Goal: Contribute content: Contribute content

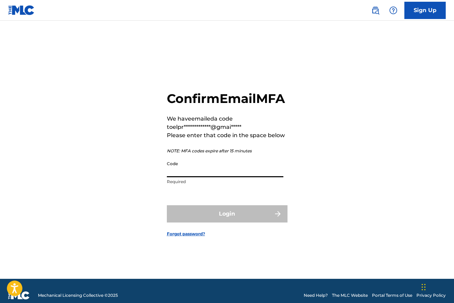
paste input "269809"
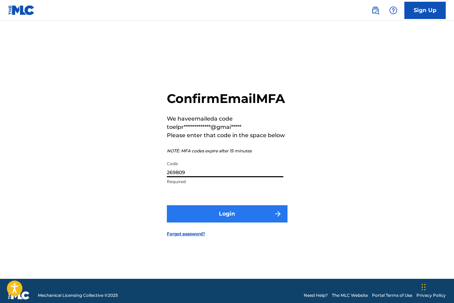
type input "269809"
click at [218, 219] on button "Login" at bounding box center [227, 213] width 121 height 17
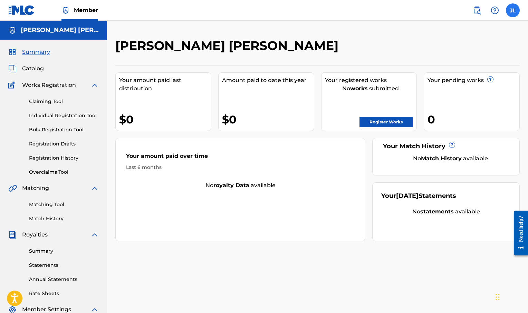
click at [454, 12] on label at bounding box center [512, 10] width 14 height 14
click at [454, 10] on input "JL JESUS ELIUD LOPEZ FELIX elprimosietesiete@gmail.com Profile Log out" at bounding box center [512, 10] width 0 height 0
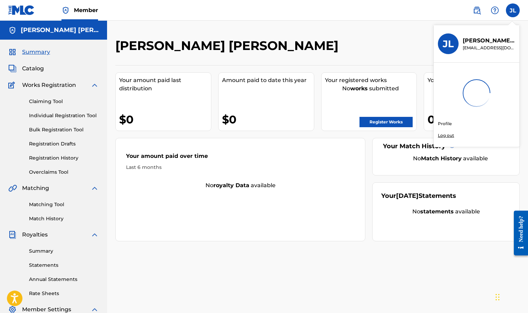
click at [449, 122] on link "Profile" at bounding box center [444, 124] width 14 height 6
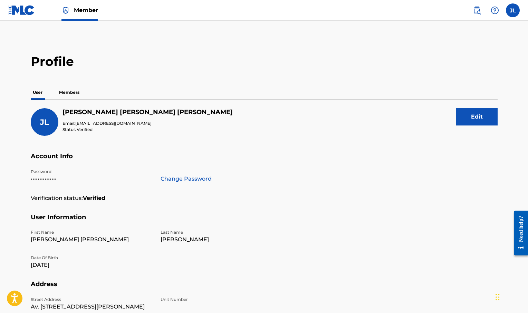
click at [75, 96] on p "Members" at bounding box center [69, 92] width 24 height 14
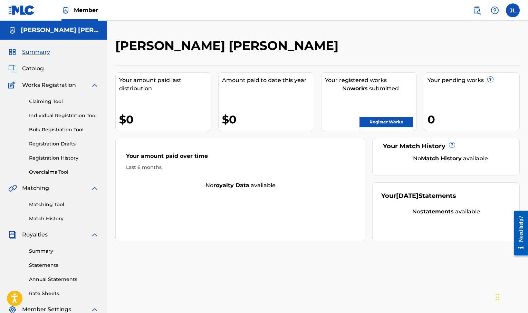
click at [46, 63] on div "Summary Catalog Works Registration Claiming Tool Individual Registration Tool B…" at bounding box center [53, 217] width 107 height 355
click at [37, 67] on span "Catalog" at bounding box center [33, 69] width 22 height 8
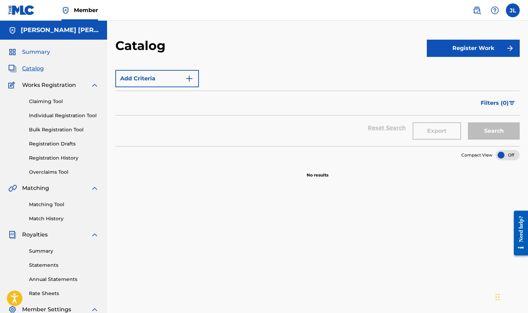
click at [37, 56] on span "Summary" at bounding box center [36, 52] width 28 height 8
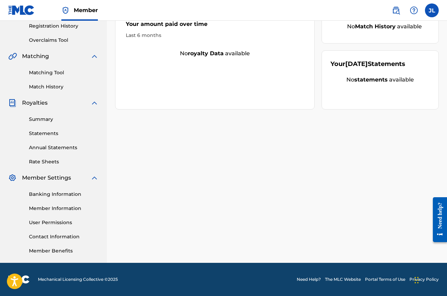
scroll to position [132, 0]
click at [67, 205] on link "Member Information" at bounding box center [64, 208] width 70 height 7
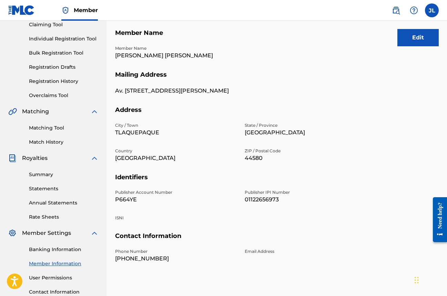
scroll to position [80, 0]
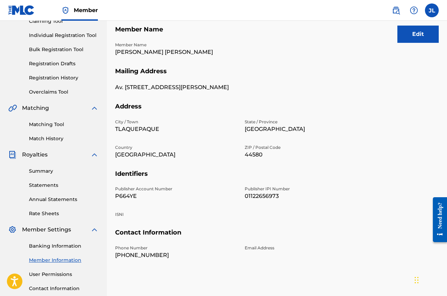
click at [265, 194] on p "01122656973" at bounding box center [305, 196] width 121 height 8
copy p "01122656973"
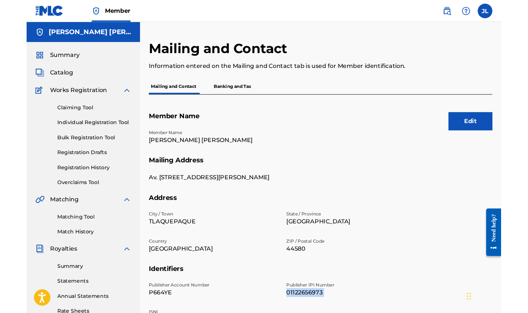
scroll to position [0, 0]
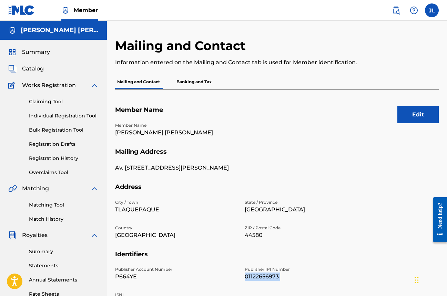
click at [27, 17] on link at bounding box center [21, 10] width 27 height 20
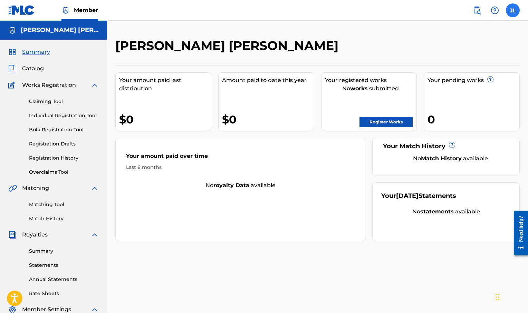
click at [454, 6] on label at bounding box center [512, 10] width 14 height 14
click at [454, 10] on input "JL JESUS ELIUD LOPEZ FELIX elprimosietesiete@gmail.com Profile Log out" at bounding box center [512, 10] width 0 height 0
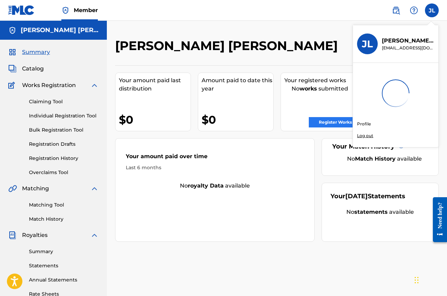
click at [320, 124] on link "Register Works" at bounding box center [335, 122] width 53 height 10
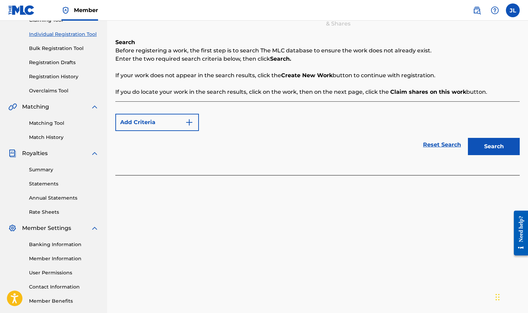
scroll to position [85, 0]
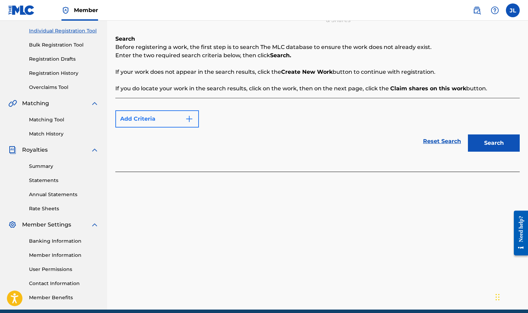
click at [186, 120] on img "Search Form" at bounding box center [189, 119] width 8 height 8
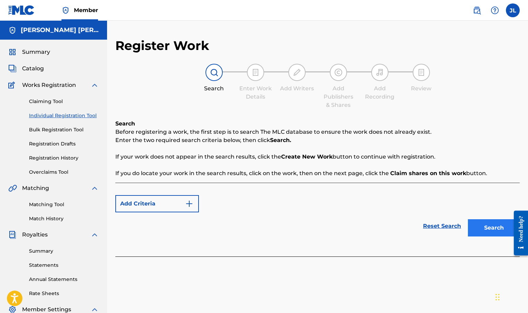
scroll to position [0, 0]
click at [454, 233] on button "Search" at bounding box center [493, 227] width 52 height 17
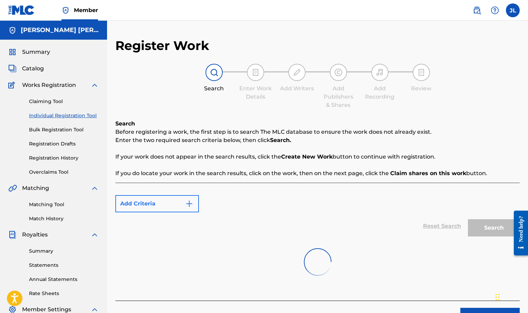
click at [177, 205] on button "Add Criteria" at bounding box center [156, 203] width 83 height 17
click at [189, 204] on img "Search Form" at bounding box center [189, 204] width 8 height 8
click at [36, 56] on span "Summary" at bounding box center [36, 52] width 28 height 8
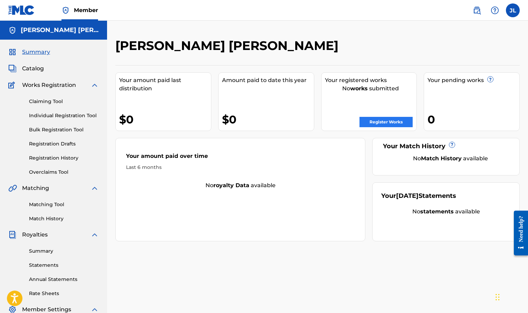
click at [370, 123] on link "Register Works" at bounding box center [385, 122] width 53 height 10
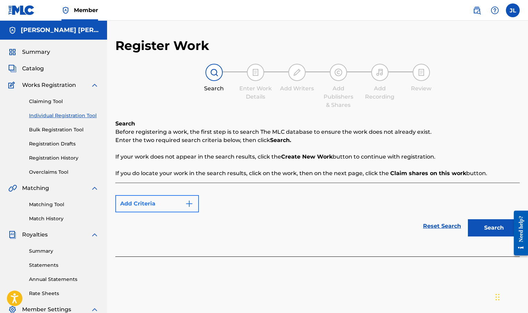
click at [190, 198] on button "Add Criteria" at bounding box center [156, 203] width 83 height 17
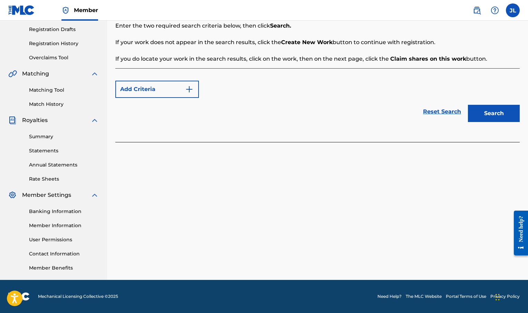
scroll to position [115, 0]
click at [177, 93] on button "Add Criteria" at bounding box center [156, 89] width 83 height 17
click at [445, 114] on link "Reset Search" at bounding box center [441, 111] width 45 height 15
click at [438, 106] on link "Reset Search" at bounding box center [441, 111] width 45 height 15
click at [438, 108] on link "Reset Search" at bounding box center [441, 111] width 45 height 15
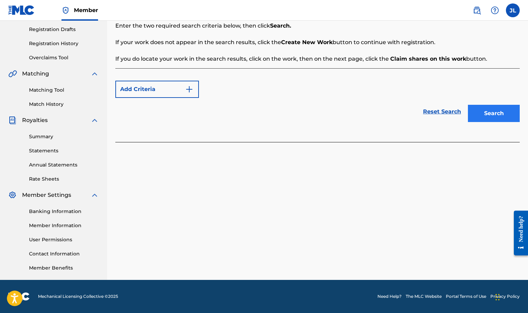
click at [454, 121] on button "Search" at bounding box center [493, 113] width 52 height 17
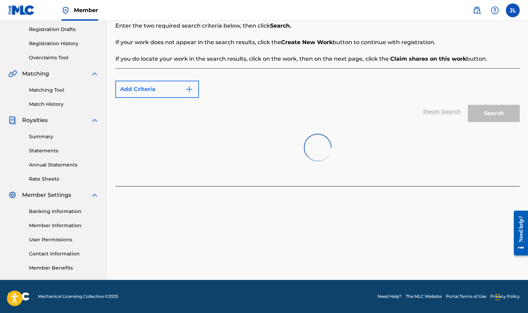
click at [163, 93] on button "Add Criteria" at bounding box center [156, 89] width 83 height 17
click at [163, 93] on div "Max Criteria Reached" at bounding box center [156, 89] width 83 height 17
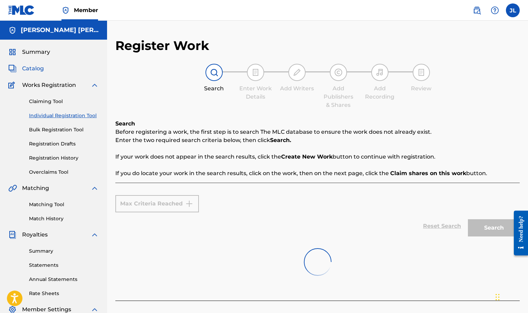
scroll to position [0, 0]
click at [39, 71] on span "Catalog" at bounding box center [33, 69] width 22 height 8
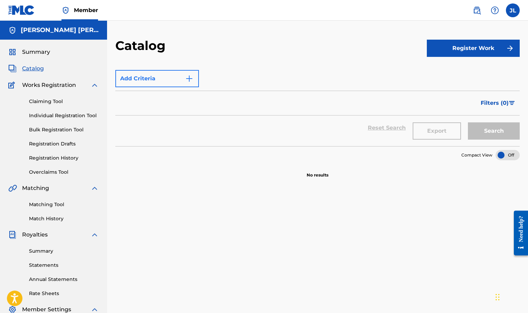
click at [181, 81] on button "Add Criteria" at bounding box center [156, 78] width 83 height 17
click at [454, 142] on div "Reset Search Export Search" at bounding box center [317, 131] width 404 height 31
click at [454, 49] on button "Register Work" at bounding box center [472, 48] width 93 height 17
click at [446, 72] on link "Individual" at bounding box center [472, 70] width 93 height 17
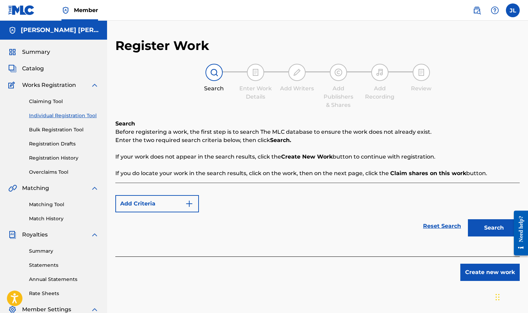
drag, startPoint x: 494, startPoint y: 174, endPoint x: 195, endPoint y: 130, distance: 302.3
click at [195, 130] on div "Search Before registering a work, the first step is to search The MLC database …" at bounding box center [317, 149] width 404 height 58
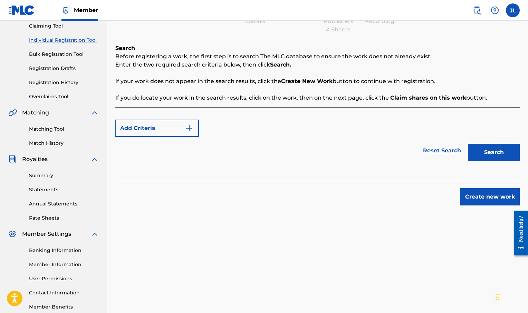
scroll to position [86, 0]
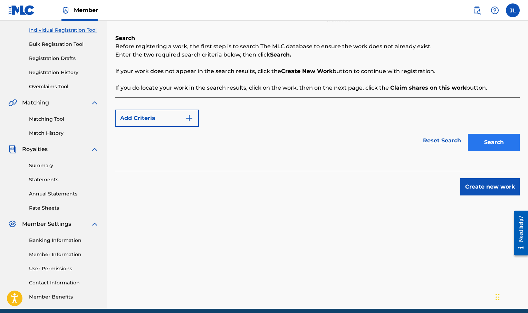
click at [454, 148] on button "Search" at bounding box center [493, 142] width 52 height 17
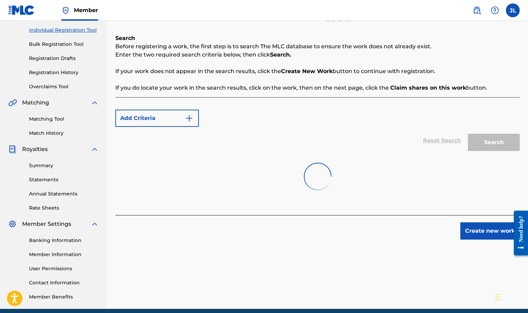
click at [454, 220] on div "Create new work" at bounding box center [317, 227] width 404 height 24
click at [454, 225] on button "Create new work" at bounding box center [489, 231] width 59 height 17
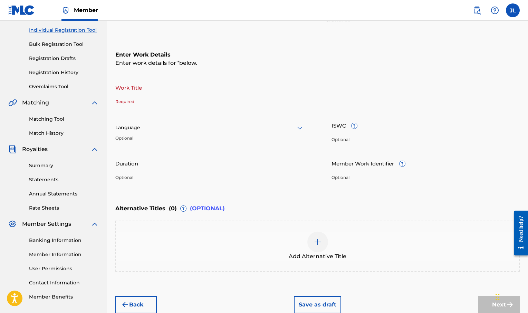
click at [171, 93] on input "Work Title" at bounding box center [175, 88] width 121 height 20
type input "888"
click at [154, 129] on div at bounding box center [209, 128] width 188 height 9
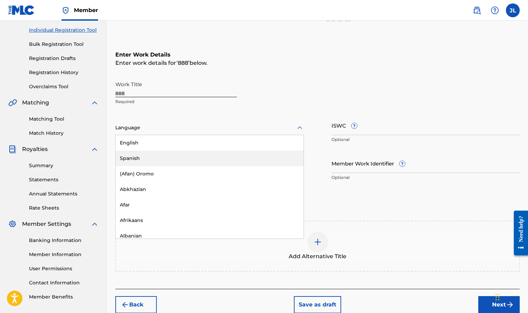
click at [157, 158] on div "Spanish" at bounding box center [210, 159] width 188 height 16
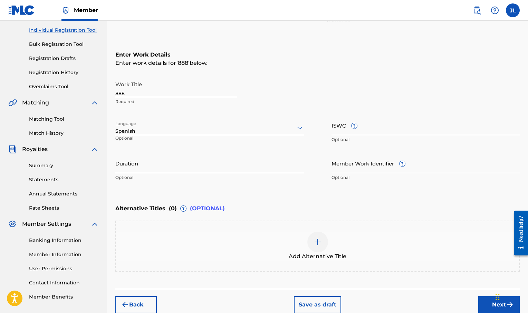
click at [145, 163] on input "Duration" at bounding box center [209, 164] width 188 height 20
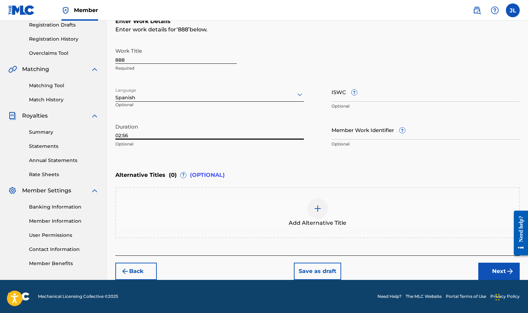
scroll to position [119, 0]
type input "02:56"
click at [454, 270] on div "Back Save as draft Next" at bounding box center [317, 268] width 404 height 24
click at [454, 270] on button "Next" at bounding box center [498, 271] width 41 height 17
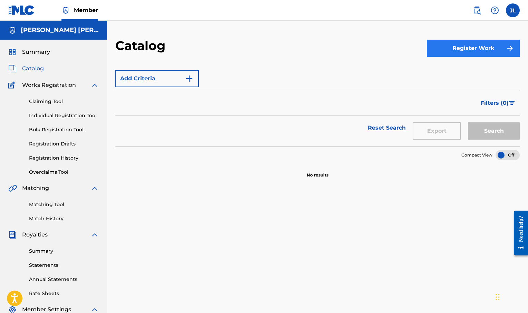
click at [454, 50] on button "Register Work" at bounding box center [472, 48] width 93 height 17
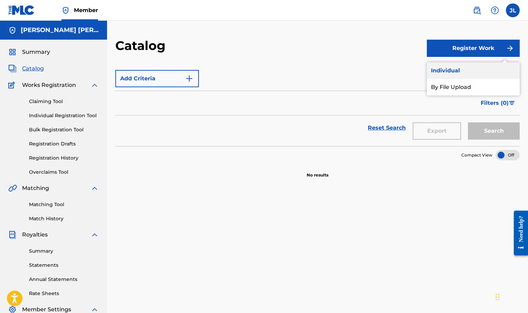
click at [454, 69] on link "Individual" at bounding box center [472, 70] width 93 height 17
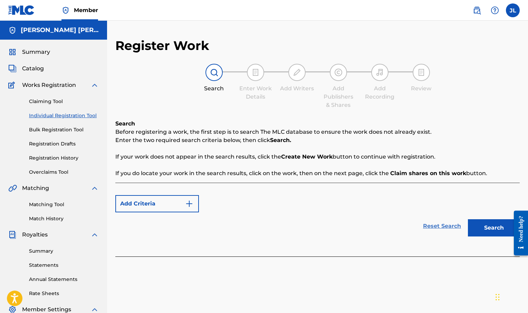
scroll to position [76, 0]
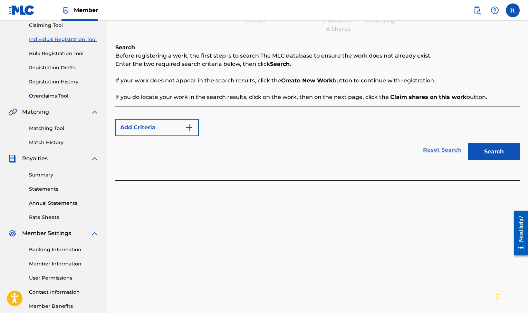
click at [451, 147] on link "Reset Search" at bounding box center [441, 149] width 45 height 15
click at [454, 152] on button "Search" at bounding box center [493, 151] width 52 height 17
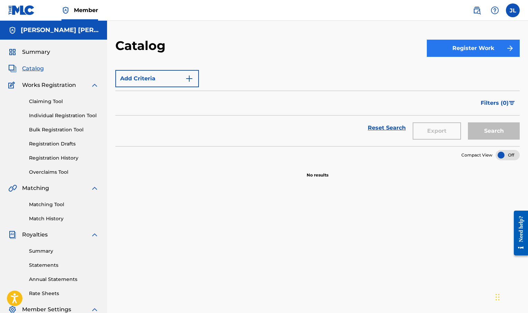
click at [454, 49] on button "Register Work" at bounding box center [472, 48] width 93 height 17
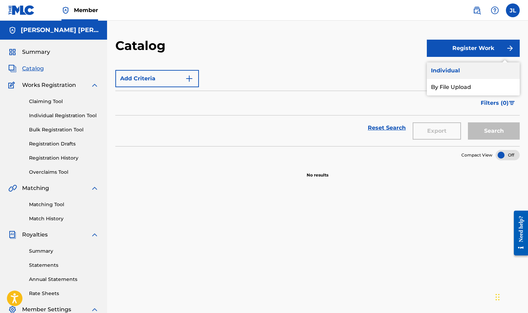
click at [454, 73] on link "Individual" at bounding box center [472, 70] width 93 height 17
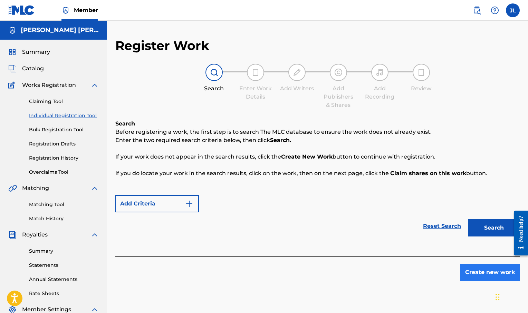
click at [454, 271] on button "Create new work" at bounding box center [489, 272] width 59 height 17
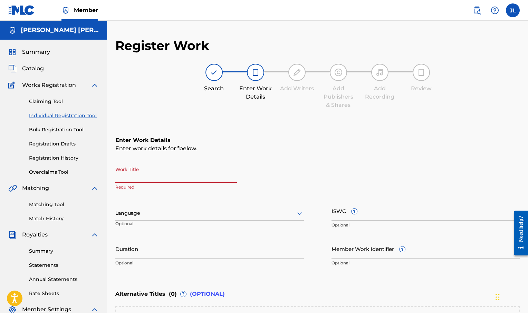
click at [194, 179] on input "Work Title" at bounding box center [175, 173] width 121 height 20
type input "888"
click at [152, 215] on div "Language" at bounding box center [209, 213] width 188 height 14
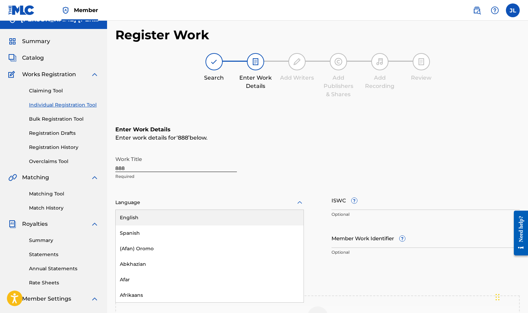
scroll to position [11, 0]
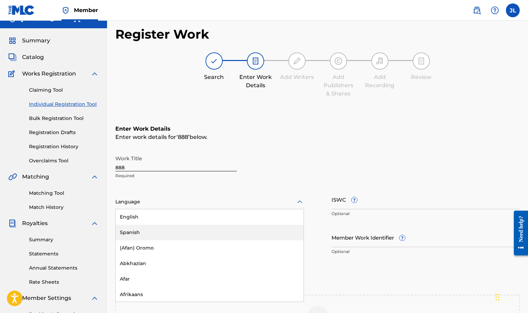
click at [150, 234] on div "Spanish" at bounding box center [210, 233] width 188 height 16
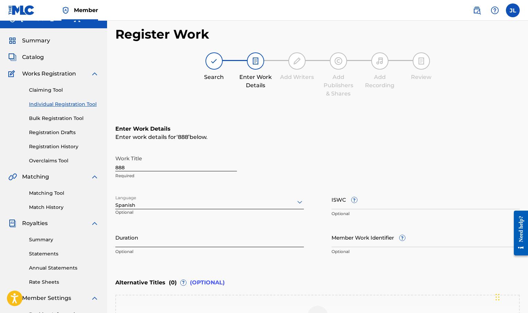
click at [140, 238] on input "Duration" at bounding box center [209, 238] width 188 height 20
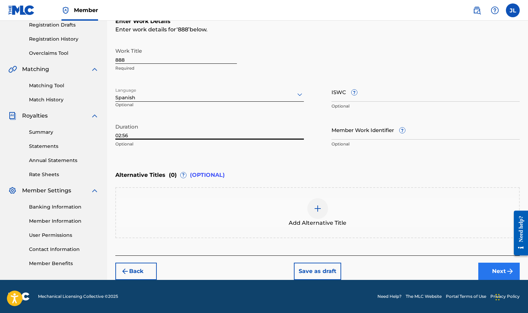
type input "02:56"
click at [454, 272] on button "Next" at bounding box center [498, 271] width 41 height 17
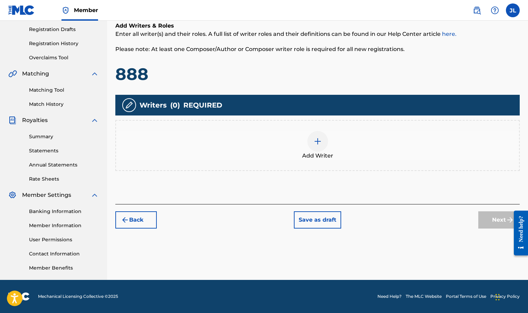
click at [317, 142] on img at bounding box center [317, 141] width 8 height 8
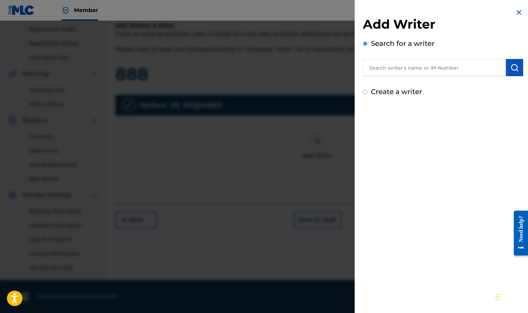
click at [412, 65] on input "text" at bounding box center [434, 67] width 143 height 17
click at [424, 67] on input "text" at bounding box center [434, 67] width 143 height 17
paste input "01122656973"
type input "01122656973"
click at [454, 69] on img "submit" at bounding box center [514, 67] width 8 height 8
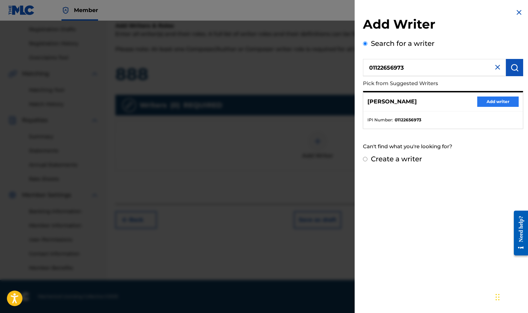
click at [454, 101] on button "Add writer" at bounding box center [497, 102] width 41 height 10
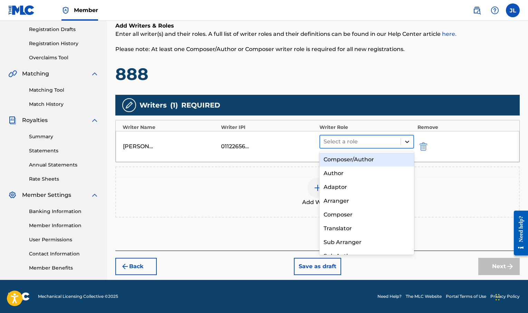
click at [401, 138] on div at bounding box center [407, 142] width 12 height 12
click at [376, 157] on div "Composer/Author" at bounding box center [366, 160] width 95 height 14
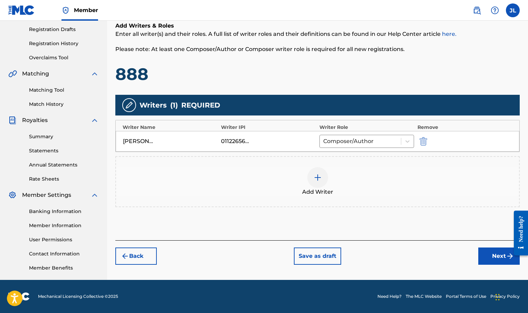
click at [332, 178] on div "Add Writer" at bounding box center [317, 181] width 403 height 29
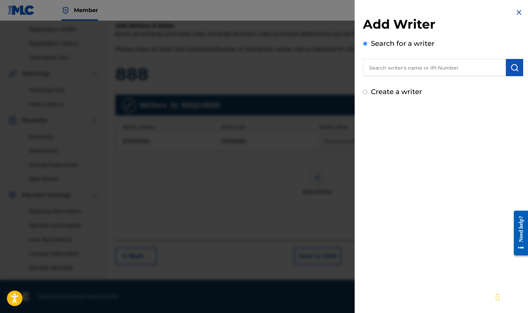
click at [454, 16] on img at bounding box center [518, 12] width 8 height 8
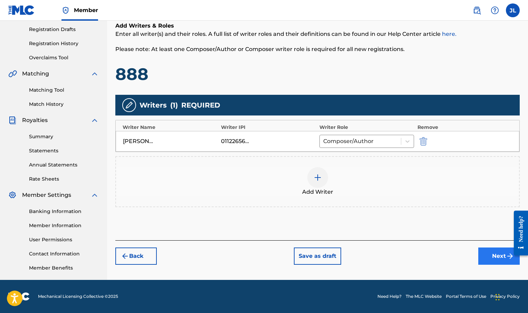
click at [454, 254] on button "Next" at bounding box center [498, 256] width 41 height 17
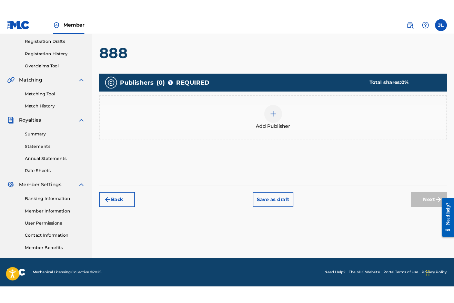
scroll to position [31, 0]
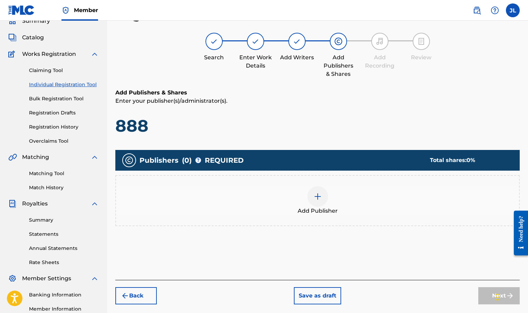
click at [324, 197] on div at bounding box center [317, 196] width 21 height 21
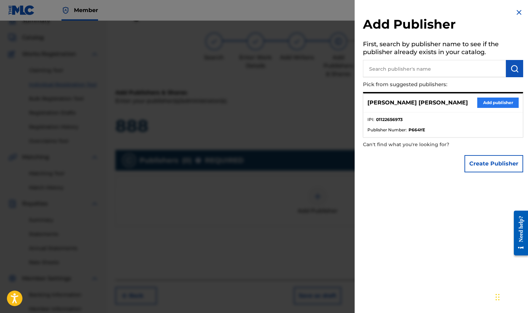
click at [454, 105] on button "Add publisher" at bounding box center [497, 103] width 41 height 10
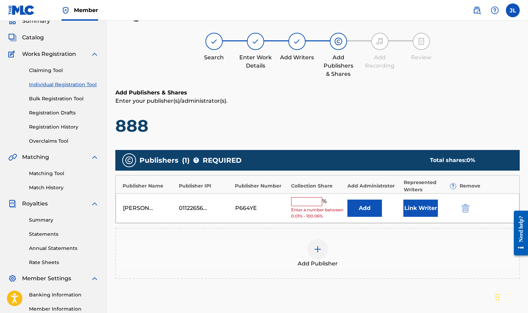
click at [309, 204] on input "text" at bounding box center [306, 201] width 31 height 9
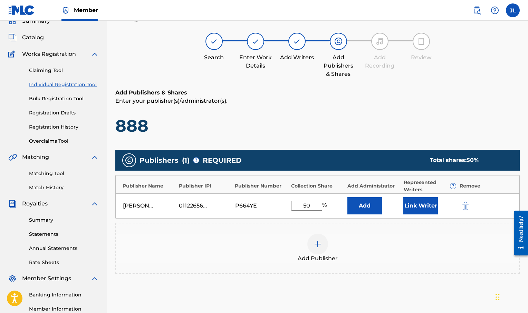
type input "50"
click at [378, 235] on div "Add Publisher" at bounding box center [317, 248] width 403 height 29
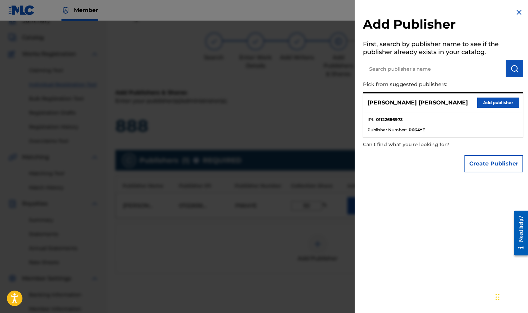
click at [266, 87] on div at bounding box center [264, 177] width 528 height 313
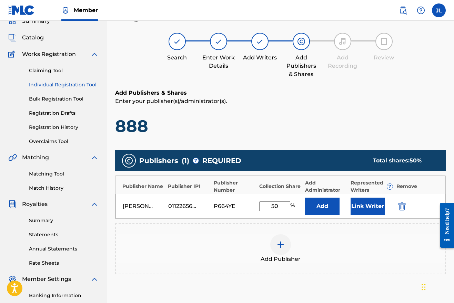
click at [282, 246] on img at bounding box center [281, 244] width 8 height 8
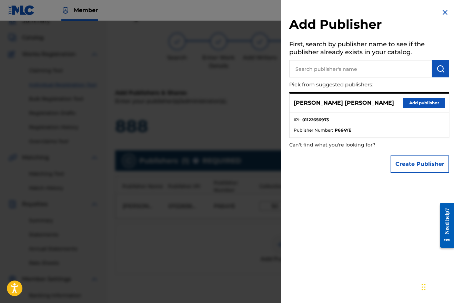
click at [324, 70] on input "text" at bounding box center [360, 68] width 143 height 17
paste input "01281295250"
type input "01281295250"
click at [440, 71] on img "submit" at bounding box center [441, 69] width 8 height 8
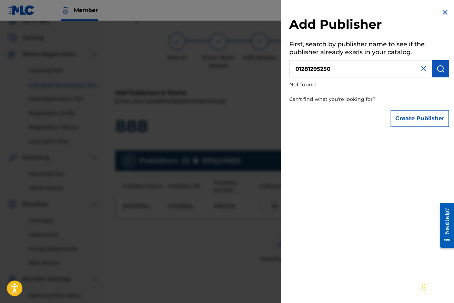
click at [360, 69] on input "01281295250" at bounding box center [360, 68] width 143 height 17
click at [355, 102] on p "Can't find what you're looking for?" at bounding box center [349, 99] width 121 height 14
click at [434, 65] on button "submit" at bounding box center [440, 68] width 17 height 17
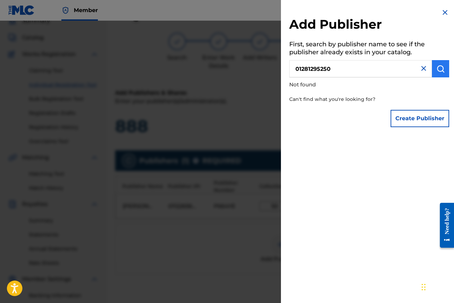
click at [434, 65] on button "submit" at bounding box center [440, 68] width 17 height 17
click at [442, 14] on img at bounding box center [445, 12] width 8 height 8
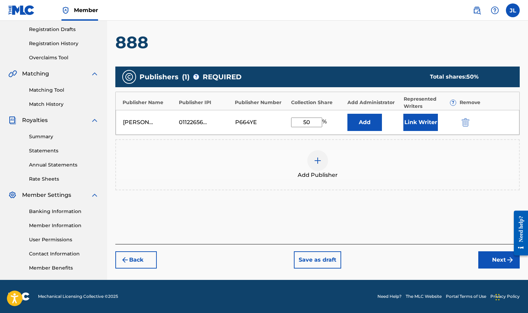
scroll to position [115, 0]
click at [319, 163] on img at bounding box center [317, 161] width 8 height 8
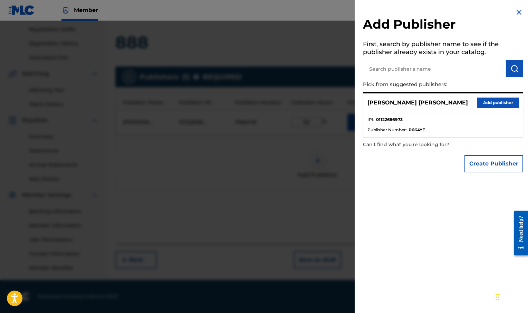
click at [383, 73] on input "text" at bounding box center [434, 68] width 143 height 17
click at [454, 163] on button "Create Publisher" at bounding box center [493, 163] width 59 height 17
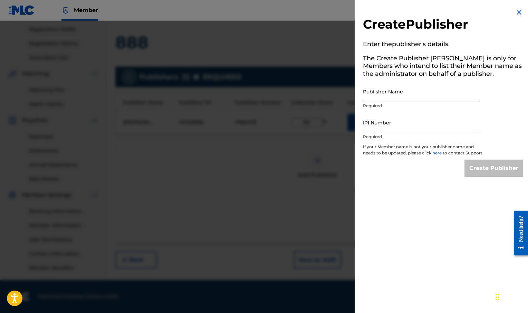
click at [407, 92] on input "Publisher Name" at bounding box center [421, 92] width 117 height 20
type input "Estilo Music"
click at [408, 129] on input "IPI Number" at bounding box center [421, 123] width 117 height 20
paste input "01281295250"
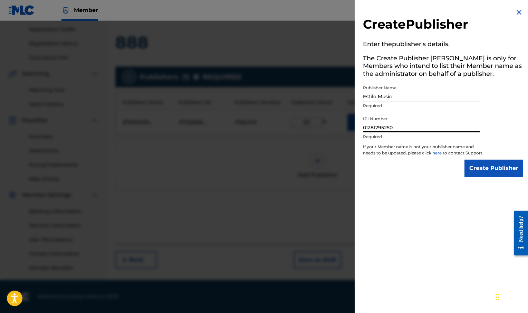
type input "01281295250"
click at [454, 15] on img at bounding box center [518, 12] width 8 height 8
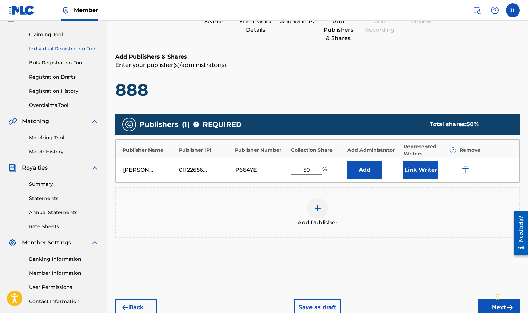
scroll to position [80, 0]
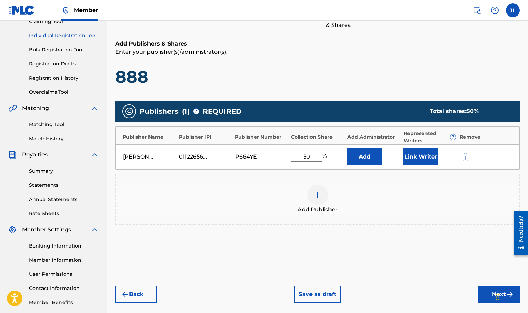
click at [309, 157] on input "50" at bounding box center [306, 157] width 31 height 10
type input "5"
type input "1"
type input "50"
click at [388, 197] on div "Add Publisher" at bounding box center [317, 199] width 403 height 29
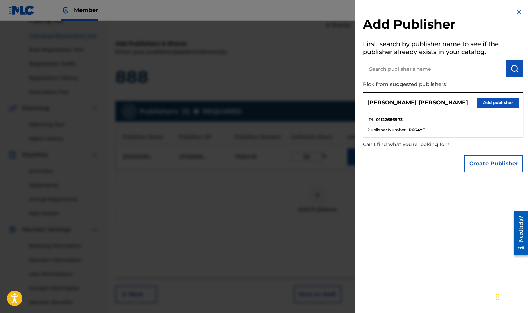
click at [454, 10] on img at bounding box center [518, 12] width 8 height 8
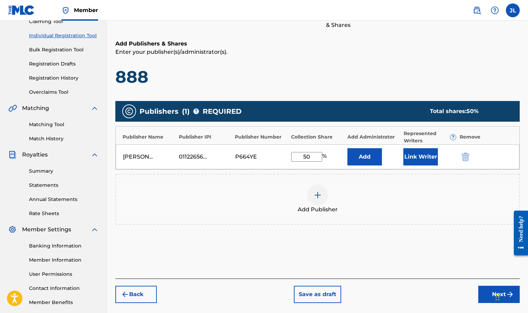
click at [319, 200] on div at bounding box center [317, 195] width 21 height 21
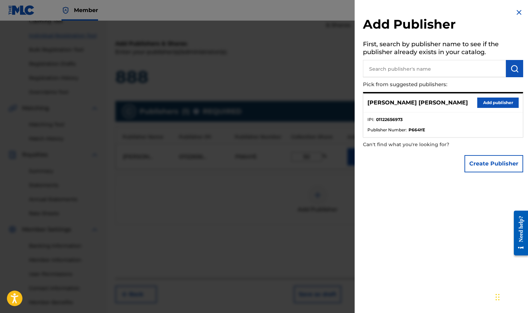
click at [387, 68] on input "text" at bounding box center [434, 68] width 143 height 17
paste input "01281295250"
type input "01281295250"
click at [454, 71] on img "submit" at bounding box center [514, 69] width 8 height 8
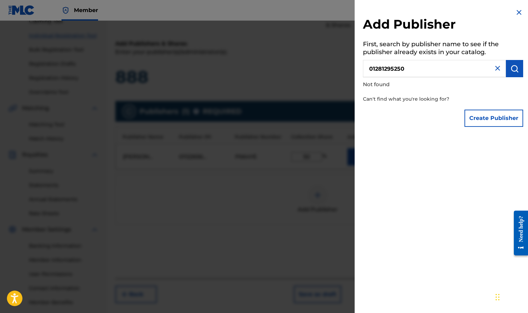
click at [269, 228] on div at bounding box center [264, 177] width 528 height 313
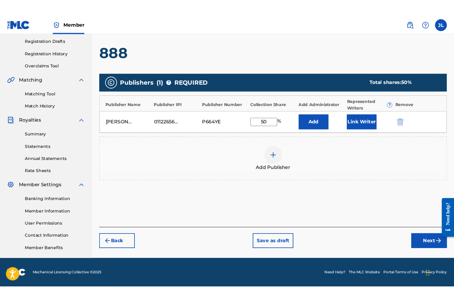
scroll to position [115, 0]
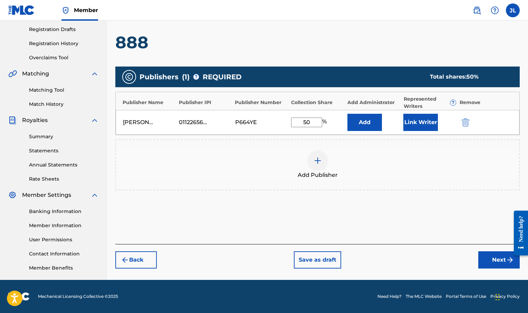
click at [317, 164] on img at bounding box center [317, 161] width 8 height 8
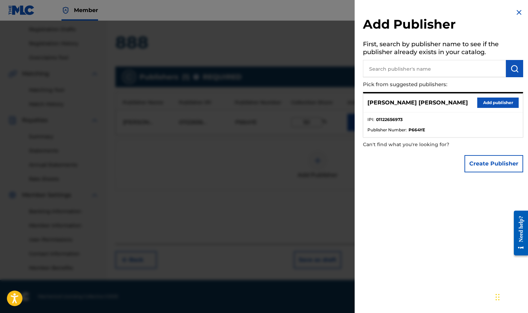
click at [405, 70] on input "text" at bounding box center [434, 68] width 143 height 17
type input "5"
paste input "01281295250"
type input "01281295250"
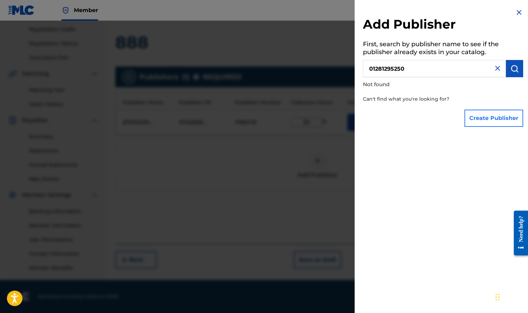
click at [454, 119] on button "Create Publisher" at bounding box center [493, 118] width 59 height 17
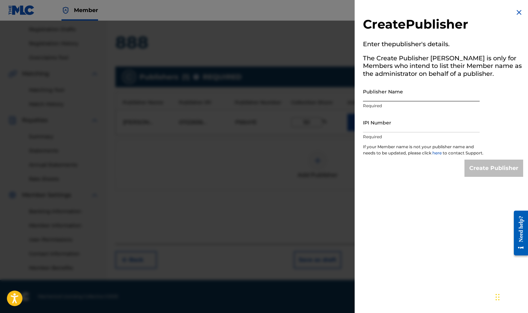
click at [378, 96] on input "Publisher Name" at bounding box center [421, 92] width 117 height 20
type input "Estilo Music"
click at [414, 125] on input "IPI Number" at bounding box center [421, 123] width 117 height 20
paste input "01281295250"
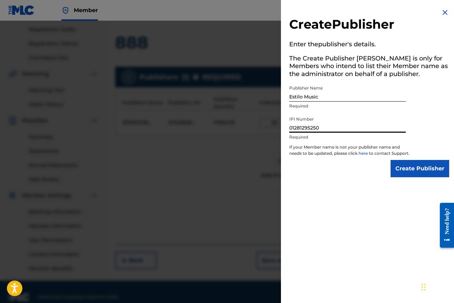
type input "01281295250"
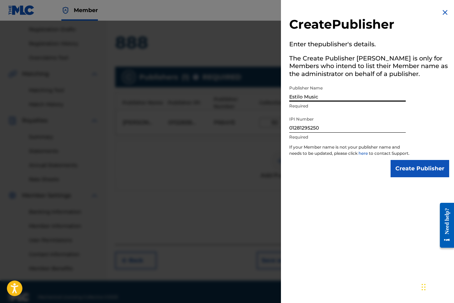
drag, startPoint x: 333, startPoint y: 96, endPoint x: 256, endPoint y: 96, distance: 77.3
click at [256, 96] on div "Create Publisher Enter the publisher 's details. The Create Publisher button is…" at bounding box center [227, 162] width 454 height 282
paste input "STILOMUSIC PUBLISHING"
type input "ESTILOMUSIC PUBLISHING"
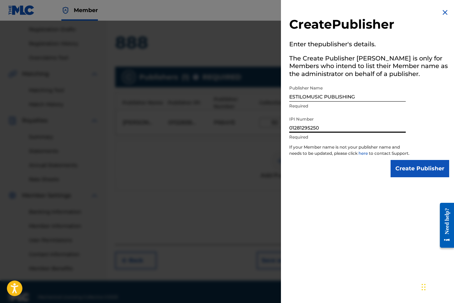
click at [337, 130] on input "01281295250" at bounding box center [347, 123] width 117 height 20
click at [422, 177] on input "Create Publisher" at bounding box center [420, 168] width 59 height 17
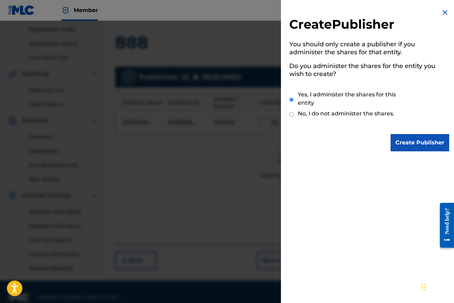
click at [372, 110] on label "No, I do not administer the shares." at bounding box center [346, 113] width 97 height 8
click at [294, 111] on input "No, I do not administer the shares." at bounding box center [291, 114] width 4 height 7
radio input "true"
click at [335, 95] on label "Yes, I administer the shares for this entity" at bounding box center [354, 98] width 112 height 17
click at [294, 95] on input "Yes, I administer the shares for this entity" at bounding box center [291, 99] width 4 height 15
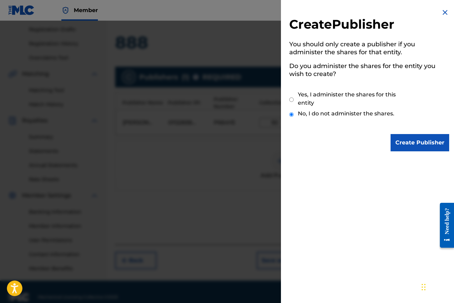
radio input "true"
click at [406, 140] on input "Create Publisher" at bounding box center [420, 142] width 59 height 17
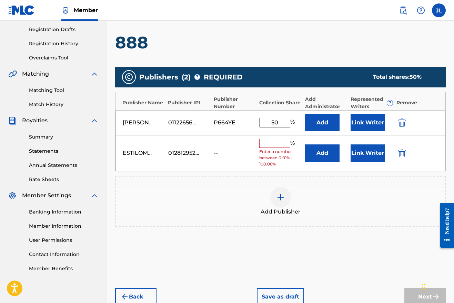
click at [269, 136] on div "ESTILOMUSIC PUBLISHING 01281295250 -- % Enter a number between 0.01% - 100.06% …" at bounding box center [281, 153] width 330 height 36
click at [267, 143] on input "text" at bounding box center [274, 143] width 31 height 9
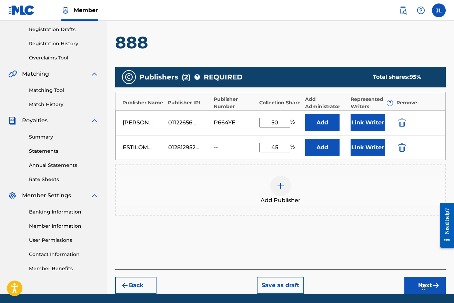
type input "4"
type input "50"
click at [345, 191] on div "Add Publisher" at bounding box center [280, 189] width 329 height 29
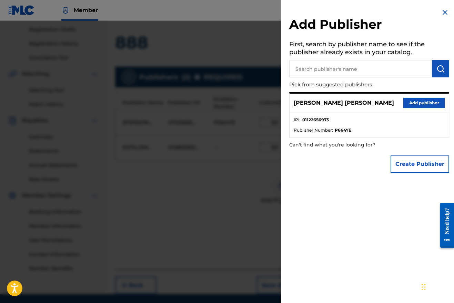
click at [444, 10] on img at bounding box center [445, 12] width 8 height 8
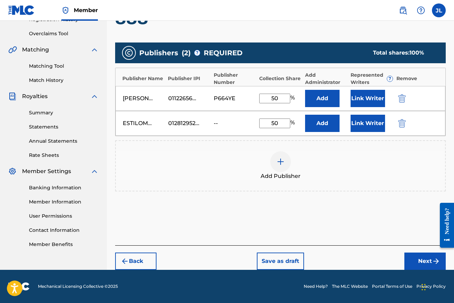
scroll to position [139, 0]
click at [421, 259] on button "Next" at bounding box center [425, 260] width 41 height 17
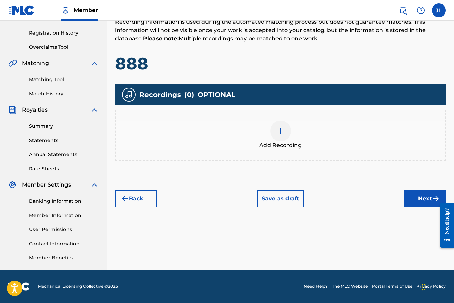
click at [277, 133] on img at bounding box center [281, 131] width 8 height 8
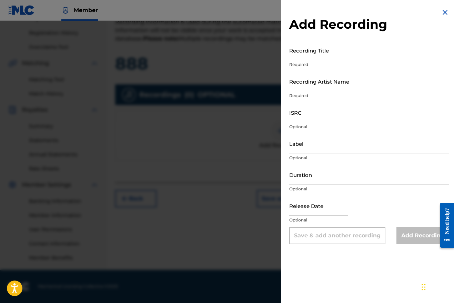
click at [327, 52] on input "Recording Title" at bounding box center [369, 50] width 160 height 20
type input "888"
click at [314, 87] on input "Recording Artist Name" at bounding box center [369, 81] width 160 height 20
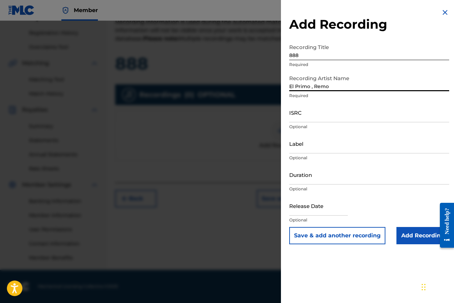
type input "El Primo , Remo"
drag, startPoint x: 312, startPoint y: 97, endPoint x: 312, endPoint y: 116, distance: 19.3
click at [312, 116] on input "ISRC" at bounding box center [369, 112] width 160 height 20
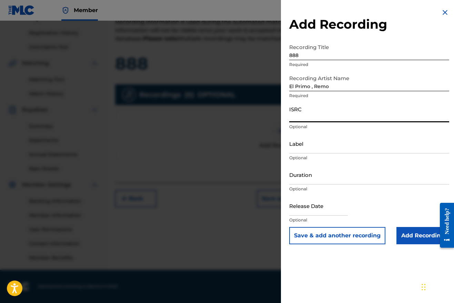
paste input "TCAJD2585750"
type input "TCAJD2585750"
click at [309, 146] on input "Label" at bounding box center [369, 144] width 160 height 20
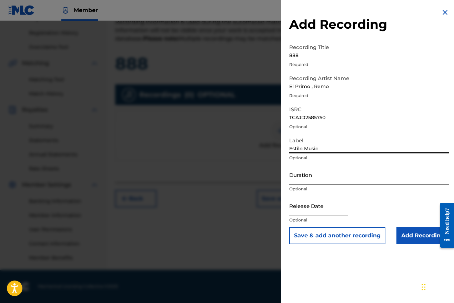
type input "Estilo Music"
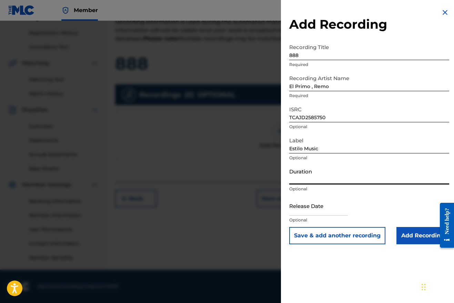
click at [313, 179] on input "Duration" at bounding box center [369, 175] width 160 height 20
type input "2"
type input "02:56"
click at [330, 209] on input "text" at bounding box center [318, 206] width 59 height 20
select select "8"
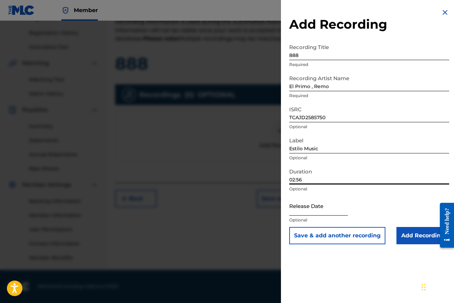
select select "2025"
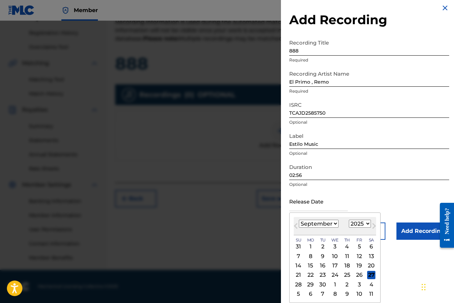
scroll to position [7, 0]
select select "0"
click at [364, 273] on div "24" at bounding box center [359, 274] width 8 height 8
type input "January 24 2025"
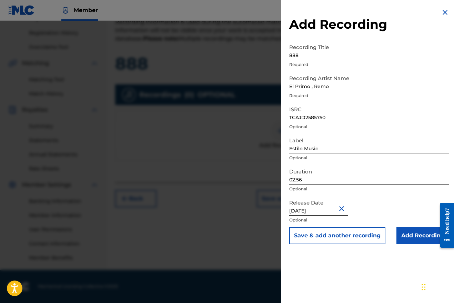
scroll to position [0, 0]
click at [351, 234] on button "Save & add another recording" at bounding box center [337, 235] width 96 height 17
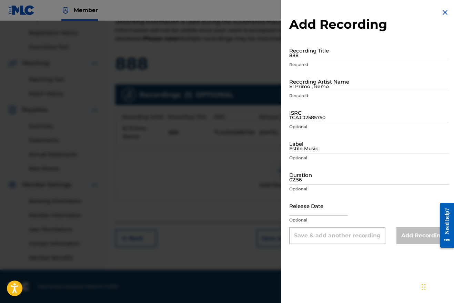
click at [444, 13] on img at bounding box center [445, 12] width 8 height 8
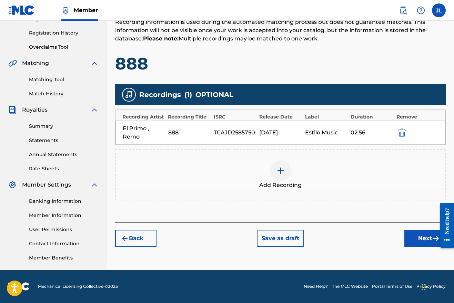
click at [283, 163] on div at bounding box center [280, 170] width 21 height 21
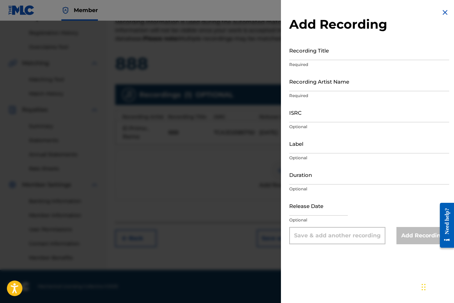
click at [445, 9] on img at bounding box center [445, 12] width 8 height 8
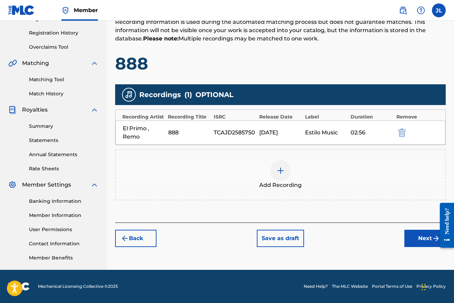
click at [343, 133] on div "Estilo Music" at bounding box center [326, 132] width 42 height 8
click at [216, 128] on div "TCAJD2585750" at bounding box center [235, 132] width 42 height 8
click at [147, 138] on div "El Primo , Remo" at bounding box center [144, 132] width 42 height 17
click at [342, 135] on div "Estilo Music" at bounding box center [326, 132] width 42 height 8
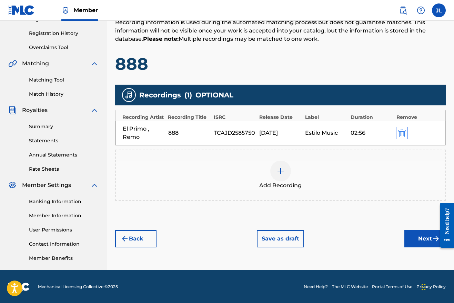
click at [400, 133] on img "submit" at bounding box center [402, 133] width 8 height 8
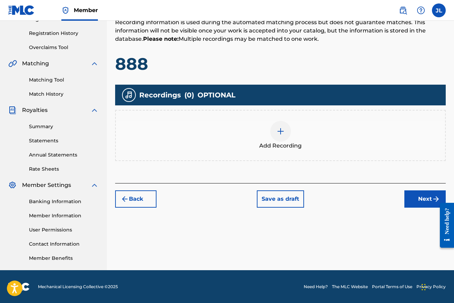
click at [272, 141] on span "Add Recording" at bounding box center [280, 145] width 42 height 8
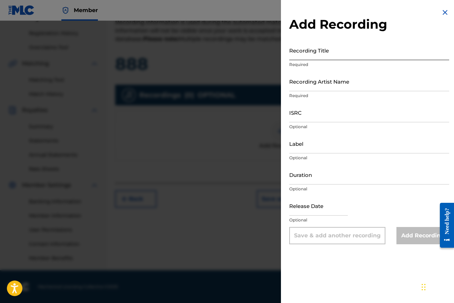
click at [318, 51] on input "Recording Title" at bounding box center [369, 50] width 160 height 20
type input "888"
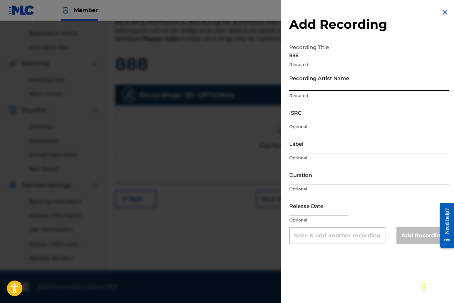
click at [317, 83] on input "Recording Artist Name" at bounding box center [369, 81] width 160 height 20
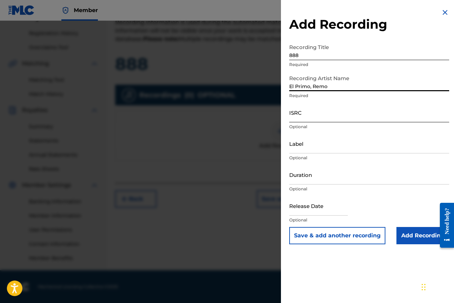
drag, startPoint x: 332, startPoint y: 98, endPoint x: 333, endPoint y: 116, distance: 17.6
click at [333, 116] on input "ISRC" at bounding box center [369, 112] width 160 height 20
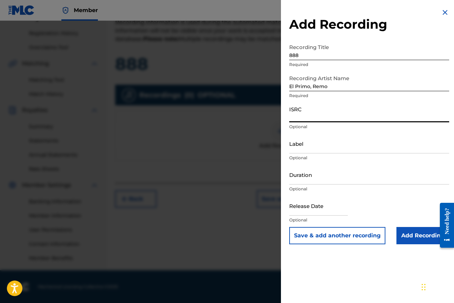
click at [331, 89] on input "El Primo, Remo" at bounding box center [369, 81] width 160 height 20
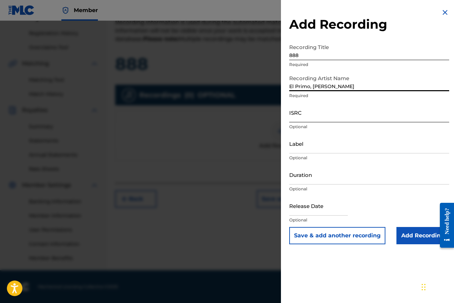
type input "El Primo, Remp"
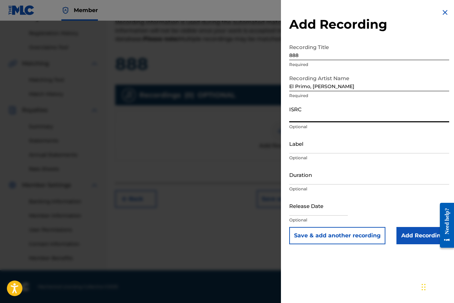
click at [323, 119] on input "ISRC" at bounding box center [369, 112] width 160 height 20
paste input "TCAJD2585750"
type input "TCAJD2585750"
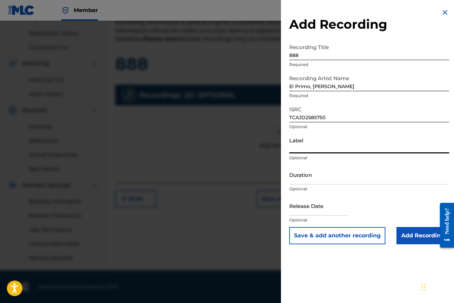
click at [311, 150] on input "Label" at bounding box center [369, 144] width 160 height 20
type input "Estilo Music"
click at [309, 180] on input "Duration" at bounding box center [369, 175] width 160 height 20
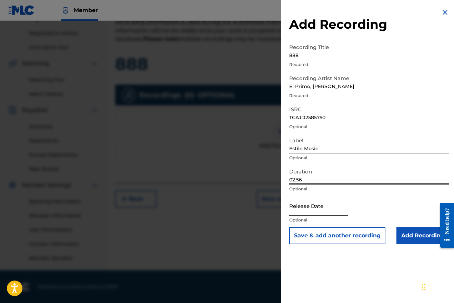
type input "02:56"
click at [321, 211] on input "text" at bounding box center [318, 206] width 59 height 20
select select "8"
select select "2025"
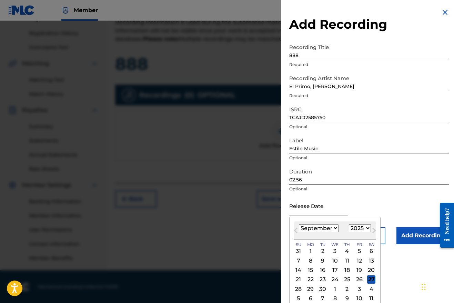
select select "0"
click at [325, 282] on div "21" at bounding box center [323, 279] width 8 height 8
type input "January 21 2025"
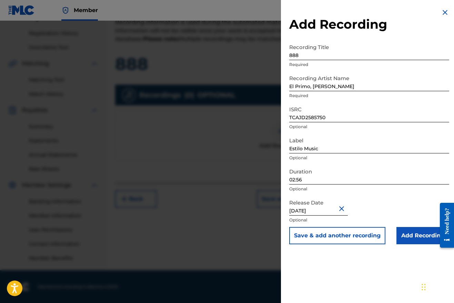
click at [327, 208] on input "January 21 2025" at bounding box center [318, 206] width 59 height 20
select select "2025"
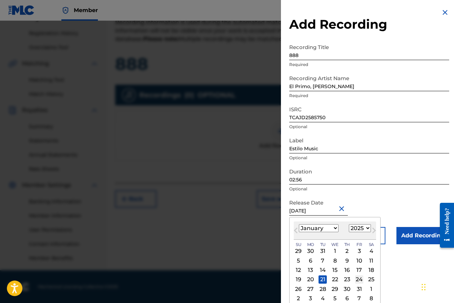
click at [364, 282] on div "24" at bounding box center [359, 279] width 8 height 8
type input "January 24 2025"
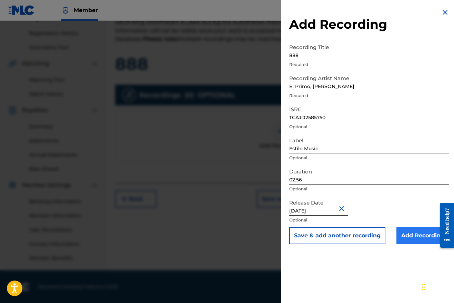
click at [410, 237] on input "Add Recording" at bounding box center [423, 235] width 53 height 17
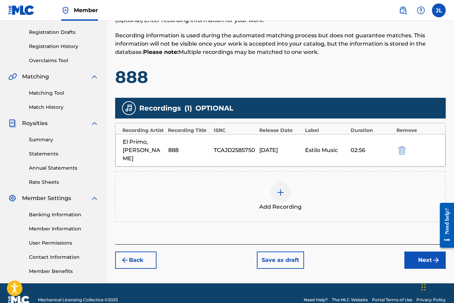
scroll to position [112, 0]
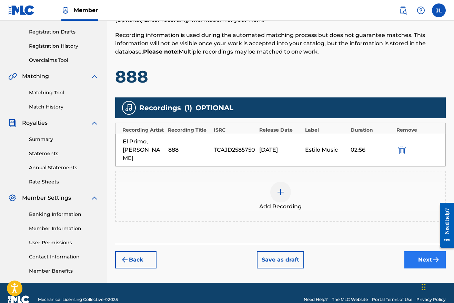
click at [422, 252] on button "Next" at bounding box center [425, 259] width 41 height 17
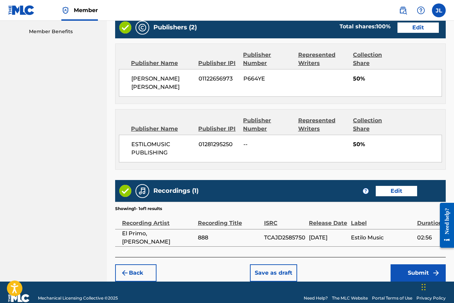
scroll to position [349, 0]
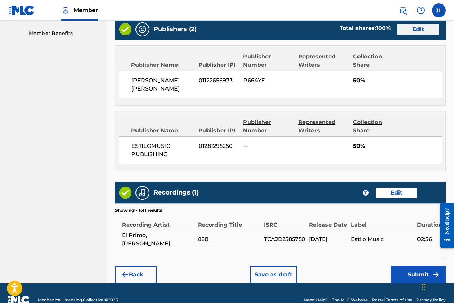
click at [417, 30] on button "Edit" at bounding box center [418, 29] width 41 height 10
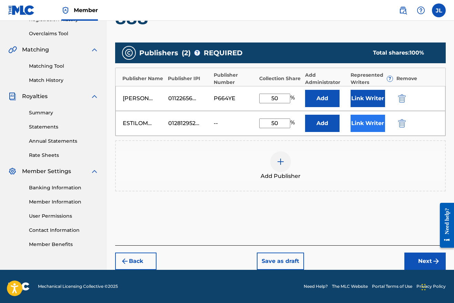
click at [366, 122] on button "Link Writer" at bounding box center [368, 123] width 35 height 17
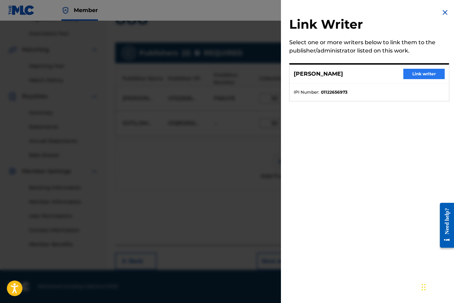
click at [415, 77] on button "Link writer" at bounding box center [424, 74] width 41 height 10
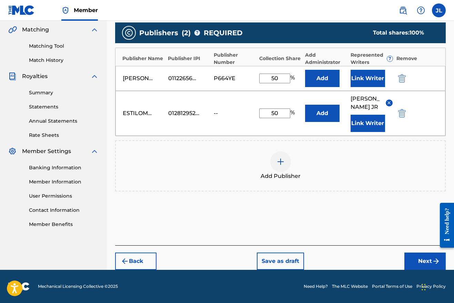
scroll to position [167, 0]
click at [422, 255] on button "Next" at bounding box center [425, 260] width 41 height 17
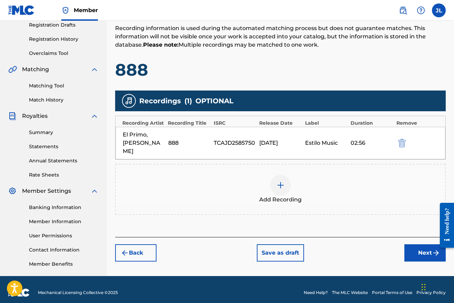
scroll to position [122, 0]
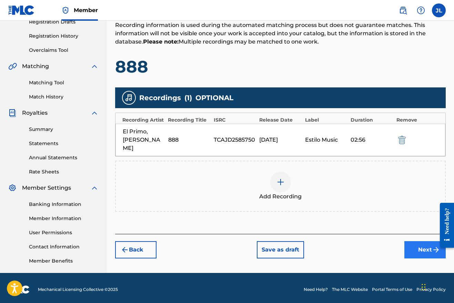
click at [413, 241] on button "Next" at bounding box center [425, 249] width 41 height 17
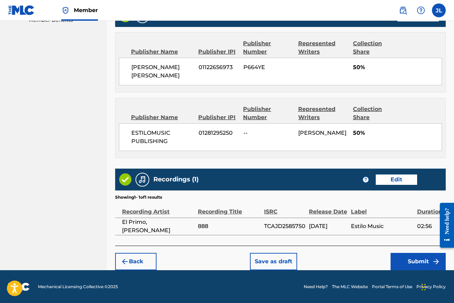
scroll to position [362, 0]
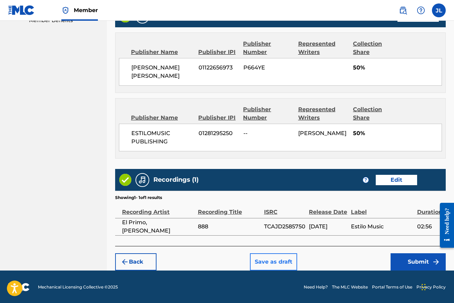
click at [276, 254] on button "Save as draft" at bounding box center [273, 261] width 47 height 17
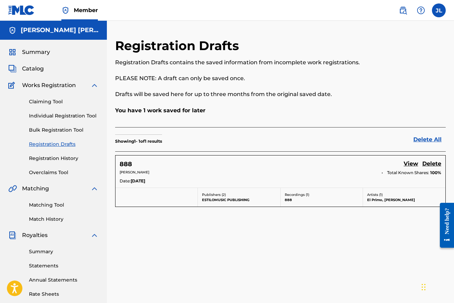
click at [147, 185] on div "888 View Delete JESUS ELIUD LOPEZ JR Total Known Shares: 100 % Date: Sep 27 2025" at bounding box center [281, 171] width 330 height 32
click at [169, 159] on div "888 View Delete JESUS ELIUD LOPEZ JR Total Known Shares: 100 % Date: Sep 27 2025" at bounding box center [281, 171] width 330 height 32
click at [412, 161] on link "View" at bounding box center [411, 163] width 14 height 9
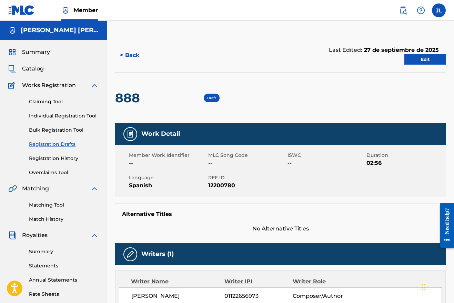
click at [210, 98] on span "Draft" at bounding box center [211, 98] width 9 height 4
click at [426, 58] on link "Edit" at bounding box center [425, 59] width 41 height 10
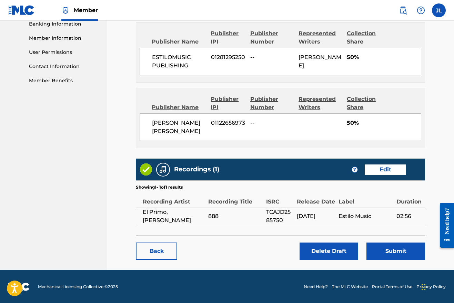
scroll to position [302, 0]
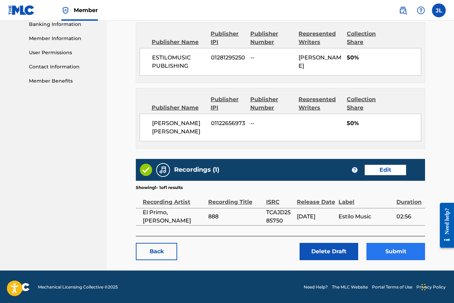
click at [408, 251] on button "Submit" at bounding box center [396, 251] width 59 height 17
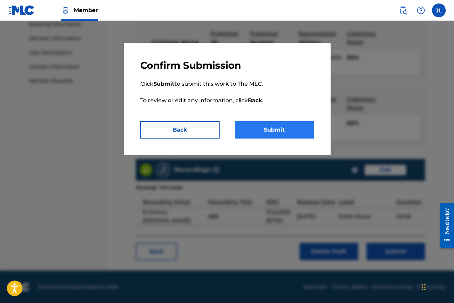
click at [278, 130] on button "Submit" at bounding box center [274, 129] width 79 height 17
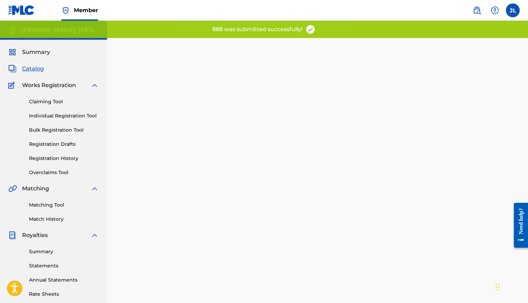
click at [30, 72] on span "Catalog" at bounding box center [33, 69] width 22 height 8
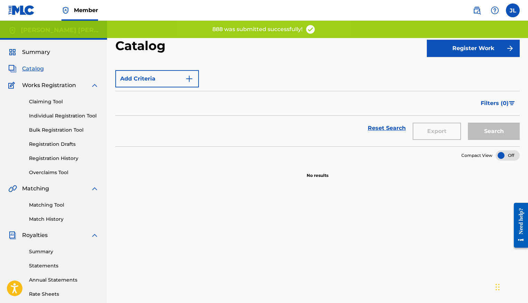
click at [59, 96] on div "Claiming Tool Individual Registration Tool Bulk Registration Tool Registration …" at bounding box center [53, 132] width 90 height 87
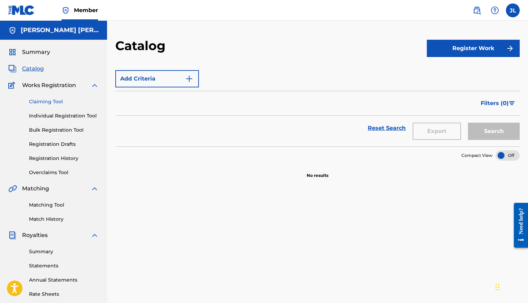
click at [56, 101] on link "Claiming Tool" at bounding box center [64, 101] width 70 height 7
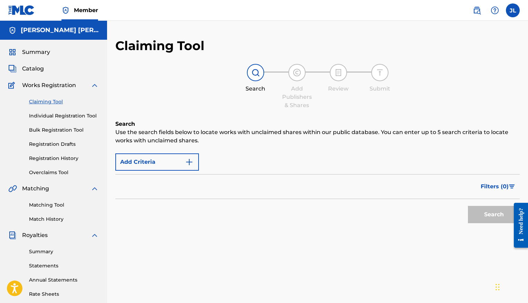
click at [55, 45] on div "Summary Catalog Works Registration Claiming Tool Individual Registration Tool B…" at bounding box center [53, 217] width 107 height 355
click at [53, 47] on div "Summary Catalog Works Registration Claiming Tool Individual Registration Tool B…" at bounding box center [53, 217] width 107 height 355
click at [50, 53] on div "Summary" at bounding box center [53, 52] width 90 height 8
click at [35, 51] on span "Summary" at bounding box center [36, 52] width 28 height 8
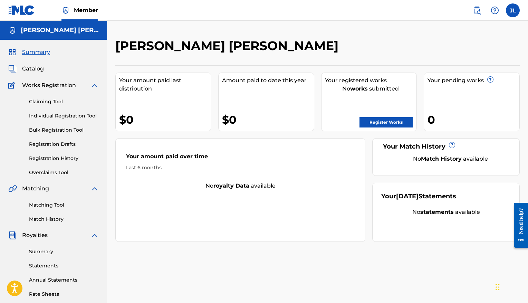
click at [56, 139] on div "Claiming Tool Individual Registration Tool Bulk Registration Tool Registration …" at bounding box center [53, 132] width 90 height 87
click at [56, 145] on link "Registration Drafts" at bounding box center [64, 143] width 70 height 7
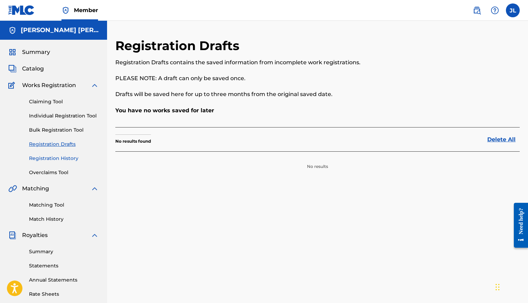
click at [62, 160] on link "Registration History" at bounding box center [64, 158] width 70 height 7
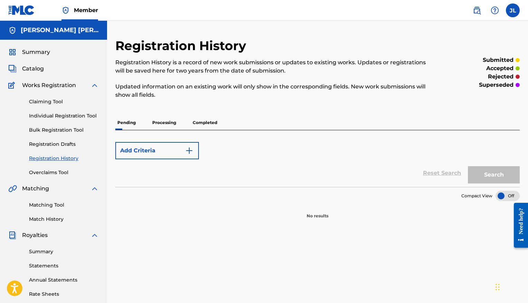
click at [183, 119] on div "Pending Processing Completed" at bounding box center [317, 122] width 404 height 14
click at [160, 122] on p "Processing" at bounding box center [164, 122] width 28 height 14
click at [194, 118] on p "Completed" at bounding box center [204, 122] width 29 height 14
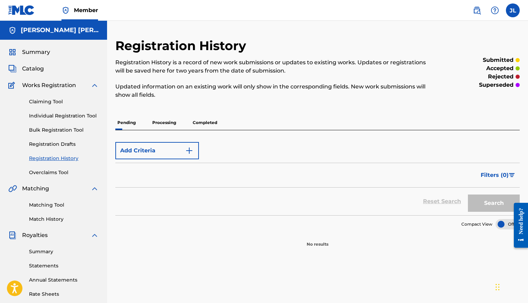
click at [166, 121] on p "Processing" at bounding box center [164, 122] width 28 height 14
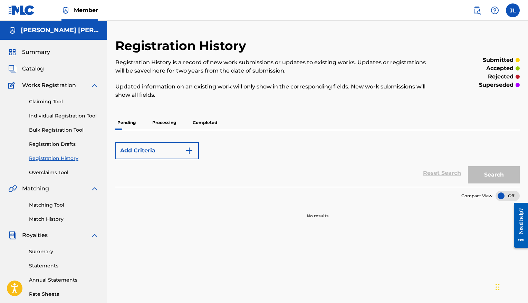
click at [198, 121] on p "Completed" at bounding box center [204, 122] width 29 height 14
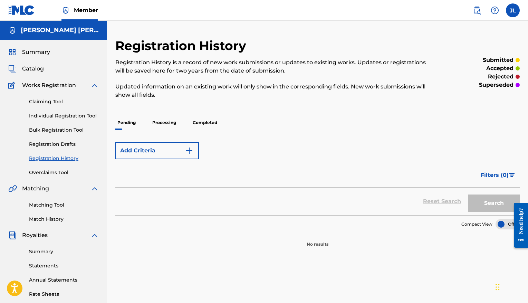
click at [158, 127] on p "Processing" at bounding box center [164, 122] width 28 height 14
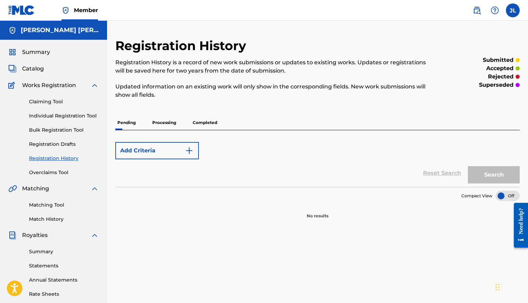
click at [211, 124] on p "Completed" at bounding box center [204, 122] width 29 height 14
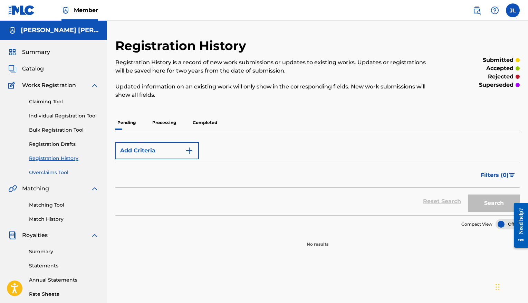
click at [53, 171] on link "Overclaims Tool" at bounding box center [64, 172] width 70 height 7
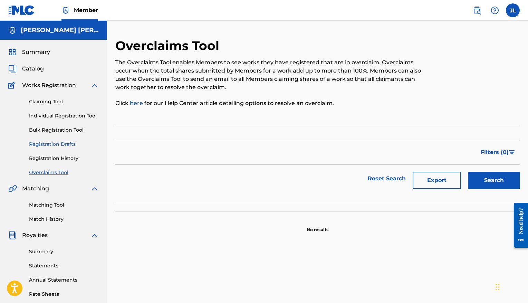
click at [59, 145] on link "Registration Drafts" at bounding box center [64, 143] width 70 height 7
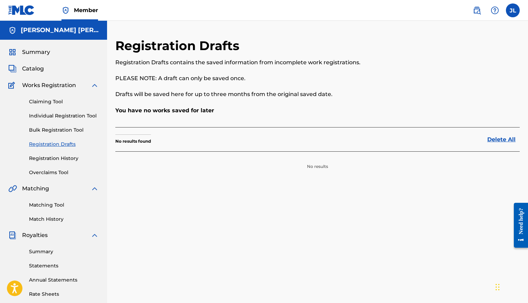
click at [62, 134] on div "Claiming Tool Individual Registration Tool Bulk Registration Tool Registration …" at bounding box center [53, 132] width 90 height 87
click at [62, 128] on link "Bulk Registration Tool" at bounding box center [64, 129] width 70 height 7
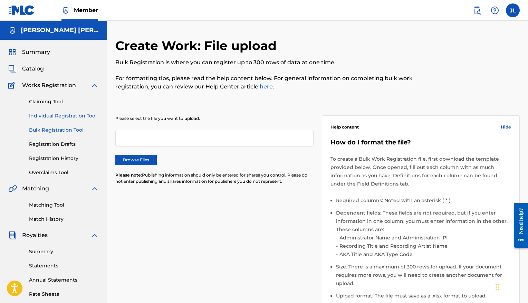
click at [62, 116] on link "Individual Registration Tool" at bounding box center [64, 115] width 70 height 7
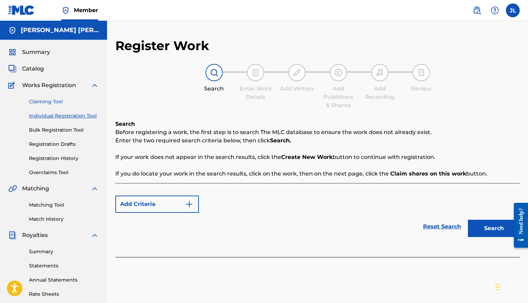
click at [56, 104] on link "Claiming Tool" at bounding box center [64, 101] width 70 height 7
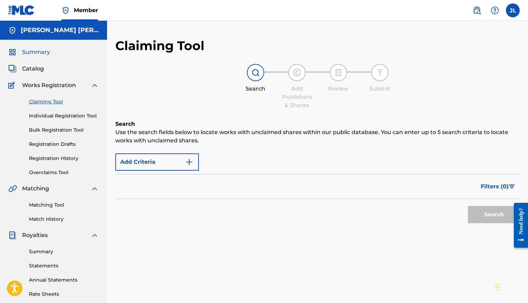
click at [35, 55] on span "Summary" at bounding box center [36, 52] width 28 height 8
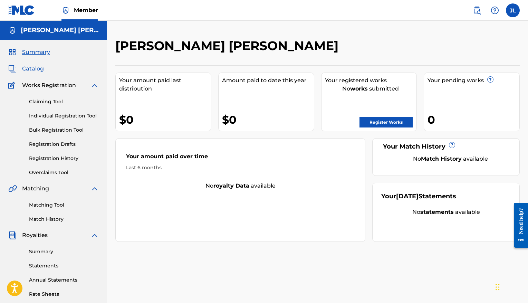
click at [38, 69] on span "Catalog" at bounding box center [33, 69] width 22 height 8
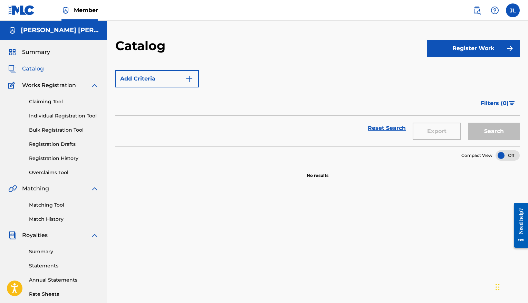
click at [48, 83] on span "Works Registration" at bounding box center [49, 85] width 54 height 8
click at [59, 103] on link "Claiming Tool" at bounding box center [64, 101] width 70 height 7
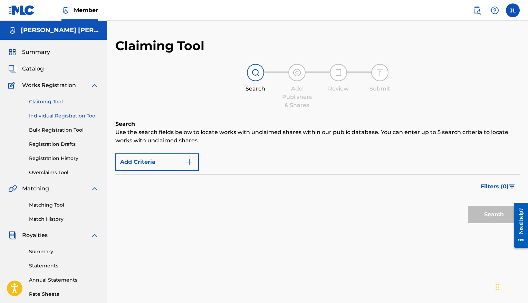
click at [57, 116] on link "Individual Registration Tool" at bounding box center [64, 115] width 70 height 7
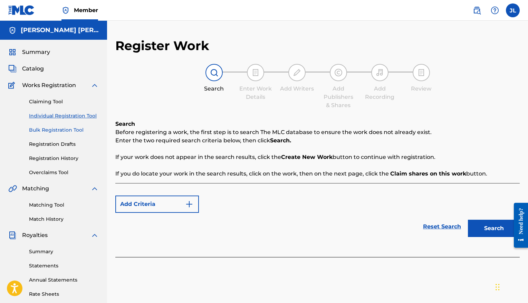
click at [60, 128] on link "Bulk Registration Tool" at bounding box center [64, 129] width 70 height 7
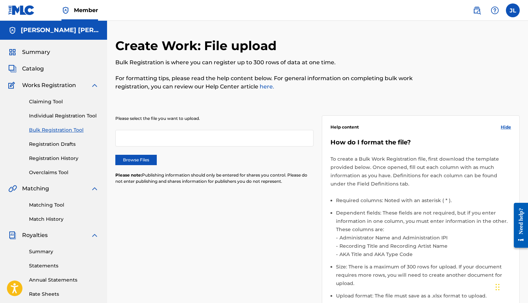
click at [63, 152] on div "Claiming Tool Individual Registration Tool Bulk Registration Tool Registration …" at bounding box center [53, 132] width 90 height 87
click at [62, 146] on link "Registration Drafts" at bounding box center [64, 143] width 70 height 7
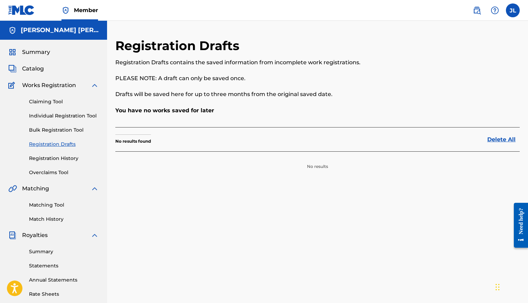
click at [62, 154] on div "Claiming Tool Individual Registration Tool Bulk Registration Tool Registration …" at bounding box center [53, 132] width 90 height 87
click at [62, 158] on link "Registration History" at bounding box center [64, 158] width 70 height 7
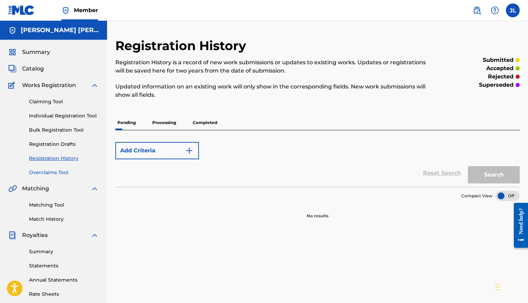
click at [59, 172] on link "Overclaims Tool" at bounding box center [64, 172] width 70 height 7
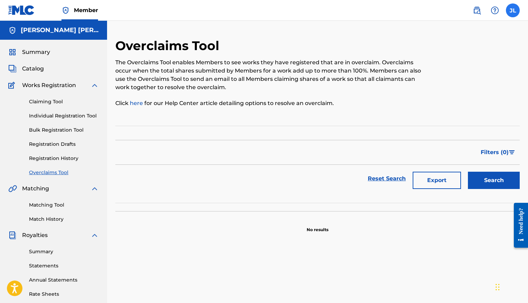
click at [454, 14] on label at bounding box center [512, 10] width 14 height 14
click at [454, 10] on input "JL JESUS ELIUD LOPEZ FELIX elprimosietesiete@gmail.com Profile Log out" at bounding box center [512, 10] width 0 height 0
click at [445, 135] on div "Member JL JL JESUS ELIUD LOPEZ FELIX elprimosietesiete@gmail.com Profile Log ou…" at bounding box center [264, 214] width 528 height 428
click at [454, 11] on label at bounding box center [512, 10] width 14 height 14
click at [454, 10] on input "JL JESUS ELIUD LOPEZ FELIX elprimosietesiete@gmail.com Profile Log out" at bounding box center [512, 10] width 0 height 0
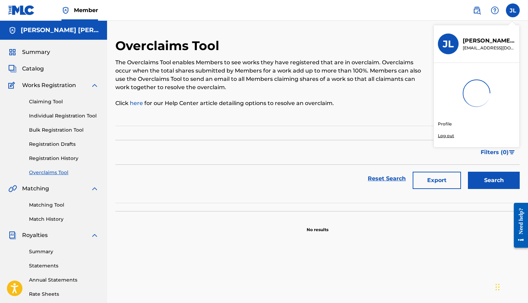
click at [445, 137] on div "Member JL JL JESUS ELIUD LOPEZ FELIX elprimosietesiete@gmail.com Profile Log ou…" at bounding box center [264, 214] width 528 height 428
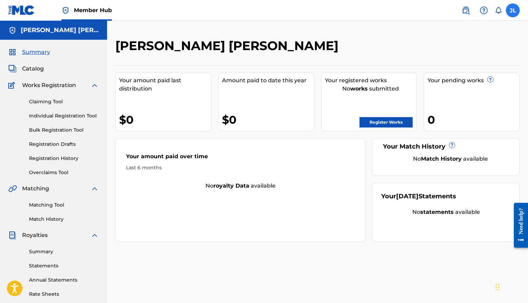
click at [512, 8] on label at bounding box center [512, 10] width 14 height 14
click at [512, 10] on input "[PERSON_NAME] [PERSON_NAME] [PERSON_NAME] [EMAIL_ADDRESS][DOMAIN_NAME] Notifica…" at bounding box center [512, 10] width 0 height 0
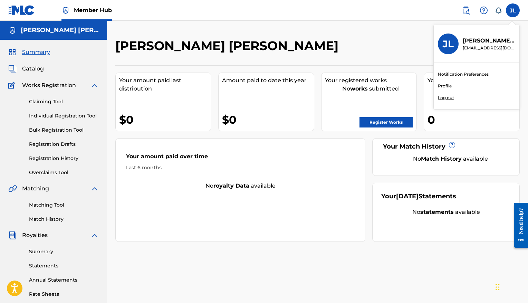
click at [448, 97] on p "Log out" at bounding box center [445, 98] width 16 height 6
click at [512, 10] on input "[PERSON_NAME] [PERSON_NAME] [PERSON_NAME] [EMAIL_ADDRESS][DOMAIN_NAME] Notifica…" at bounding box center [512, 10] width 0 height 0
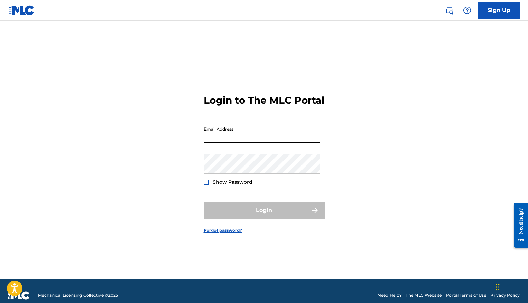
click at [281, 127] on form "Login to The MLC Portal Email Address Password Show Password Login Forgot passw…" at bounding box center [264, 158] width 121 height 240
click at [243, 142] on input "Email Address" at bounding box center [262, 133] width 117 height 20
click at [224, 142] on input "[EMAIL_ADDRESS][DOMAIN_NAME]" at bounding box center [262, 133] width 117 height 20
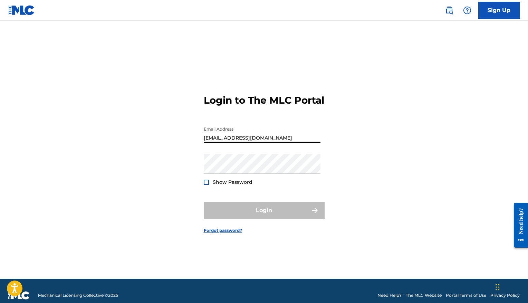
type input "[EMAIL_ADDRESS][DOMAIN_NAME]"
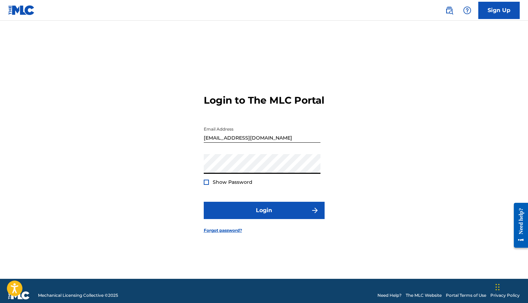
click at [264, 216] on button "Login" at bounding box center [264, 209] width 121 height 17
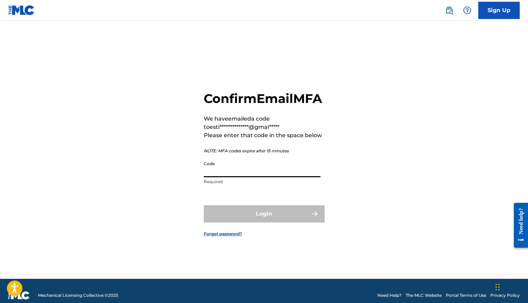
paste input "252705"
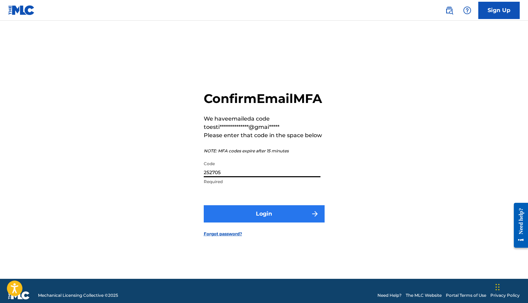
type input "252705"
click at [256, 219] on button "Login" at bounding box center [264, 213] width 121 height 17
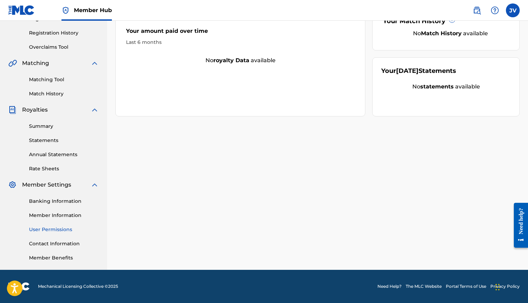
scroll to position [125, 0]
click at [57, 216] on link "Member Information" at bounding box center [64, 214] width 70 height 7
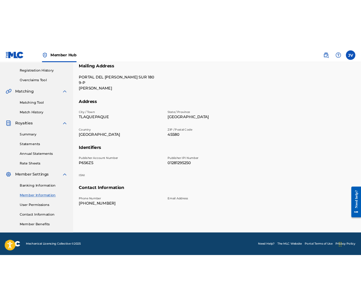
scroll to position [125, 0]
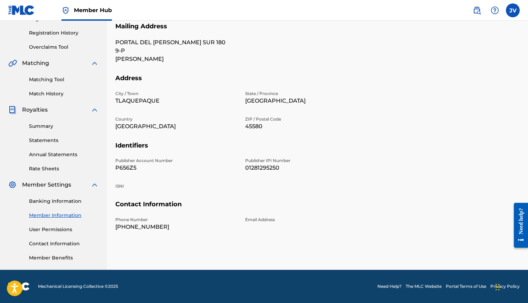
click at [265, 164] on p "01281295250" at bounding box center [305, 168] width 121 height 8
copy p "01281295250"
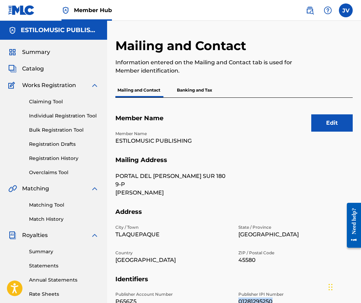
scroll to position [0, 0]
click at [26, 13] on img at bounding box center [21, 10] width 27 height 10
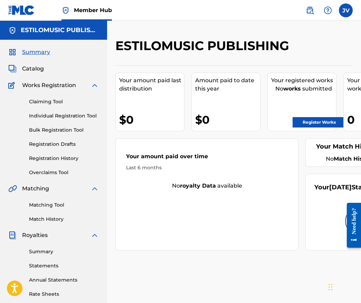
click at [158, 38] on div "ESTILOMUSIC PUBLISHING Your amount paid last distribution $0 Amount paid to dat…" at bounding box center [234, 208] width 254 height 374
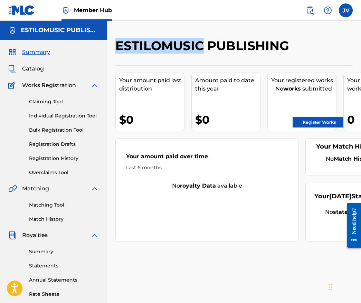
click at [158, 38] on div "ESTILOMUSIC PUBLISHING Your amount paid last distribution $0 Amount paid to dat…" at bounding box center [234, 208] width 254 height 374
copy h2 "ESTILOMUSIC PUBLISHING"
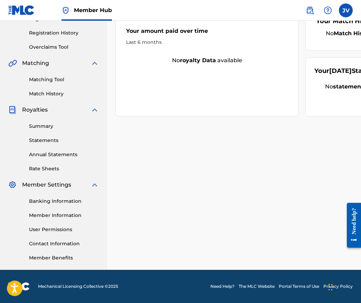
scroll to position [125, 0]
click at [59, 215] on link "Member Information" at bounding box center [64, 214] width 70 height 7
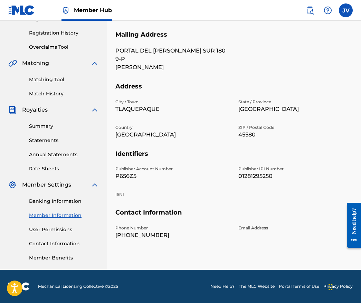
scroll to position [125, 0]
click at [257, 167] on p "Publisher IPI Number" at bounding box center [295, 169] width 115 height 6
click at [256, 182] on div "Publisher Account Number P656Z5 Publisher IPI Number 01281295250 ISNI" at bounding box center [233, 187] width 237 height 43
click at [256, 177] on p "01281295250" at bounding box center [295, 176] width 115 height 8
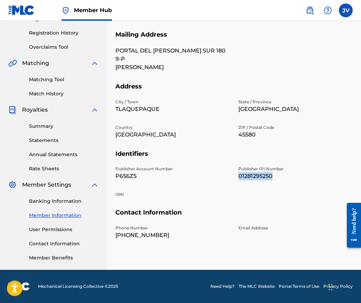
click at [256, 177] on p "01281295250" at bounding box center [295, 176] width 115 height 8
copy p "01281295250"
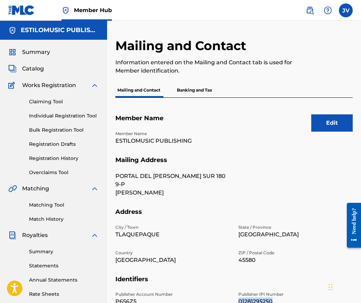
scroll to position [0, 0]
click at [21, 17] on link at bounding box center [21, 10] width 27 height 20
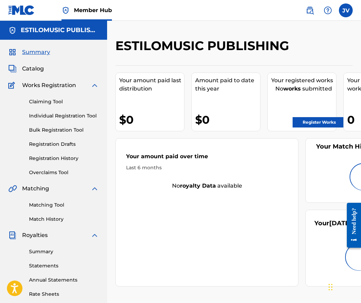
click at [158, 47] on h2 "ESTILOMUSIC PUBLISHING" at bounding box center [203, 46] width 177 height 16
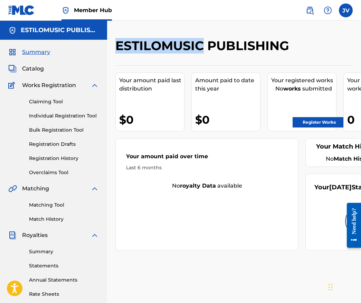
click at [158, 47] on h2 "ESTILOMUSIC PUBLISHING" at bounding box center [203, 46] width 177 height 16
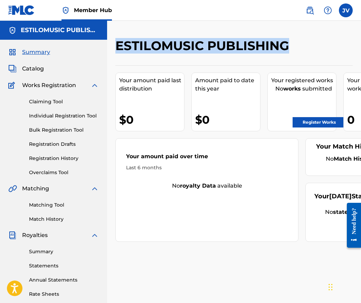
click at [158, 47] on h2 "ESTILOMUSIC PUBLISHING" at bounding box center [203, 46] width 177 height 16
copy h2 "ESTILOMUSIC PUBLISHING"
